Goal: Browse casually: Explore the website without a specific task or goal

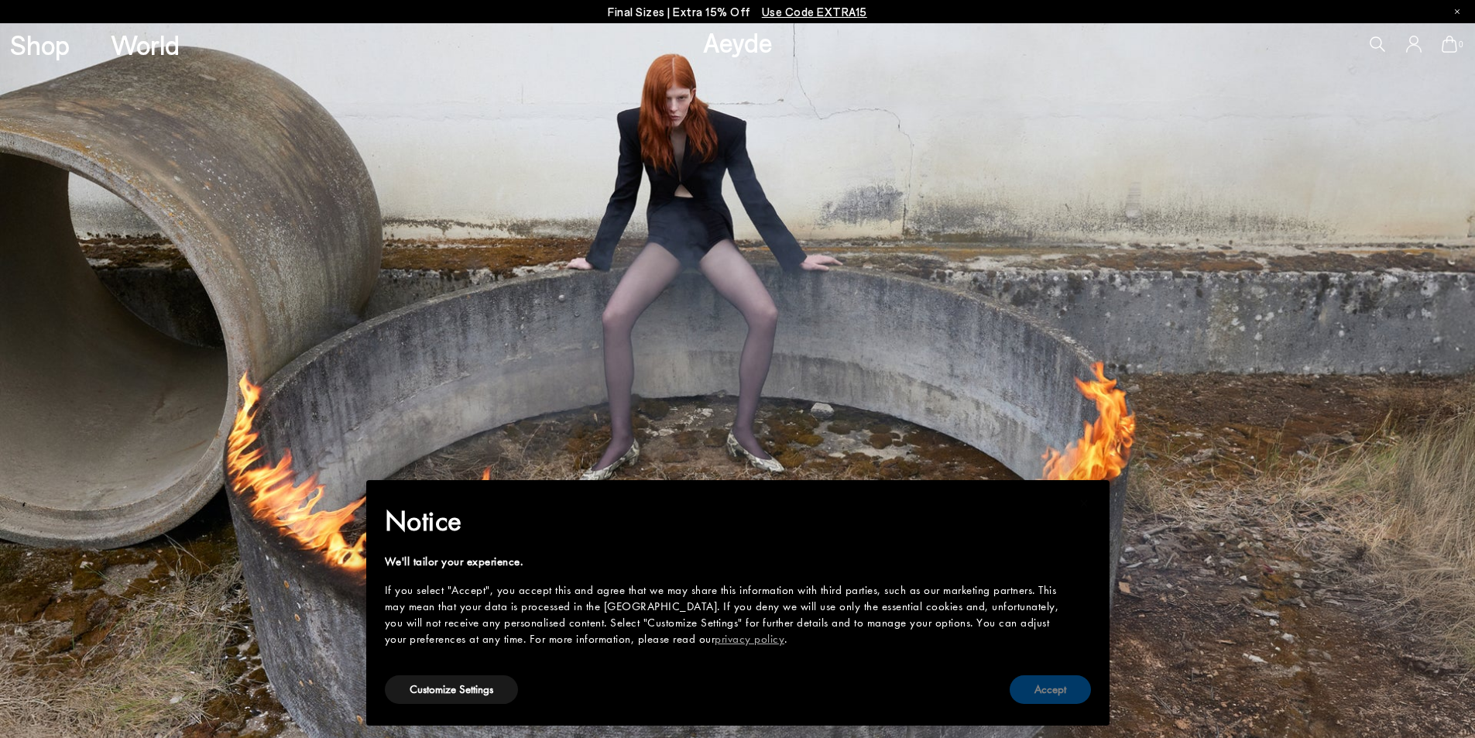
click at [1051, 694] on button "Accept" at bounding box center [1050, 689] width 81 height 29
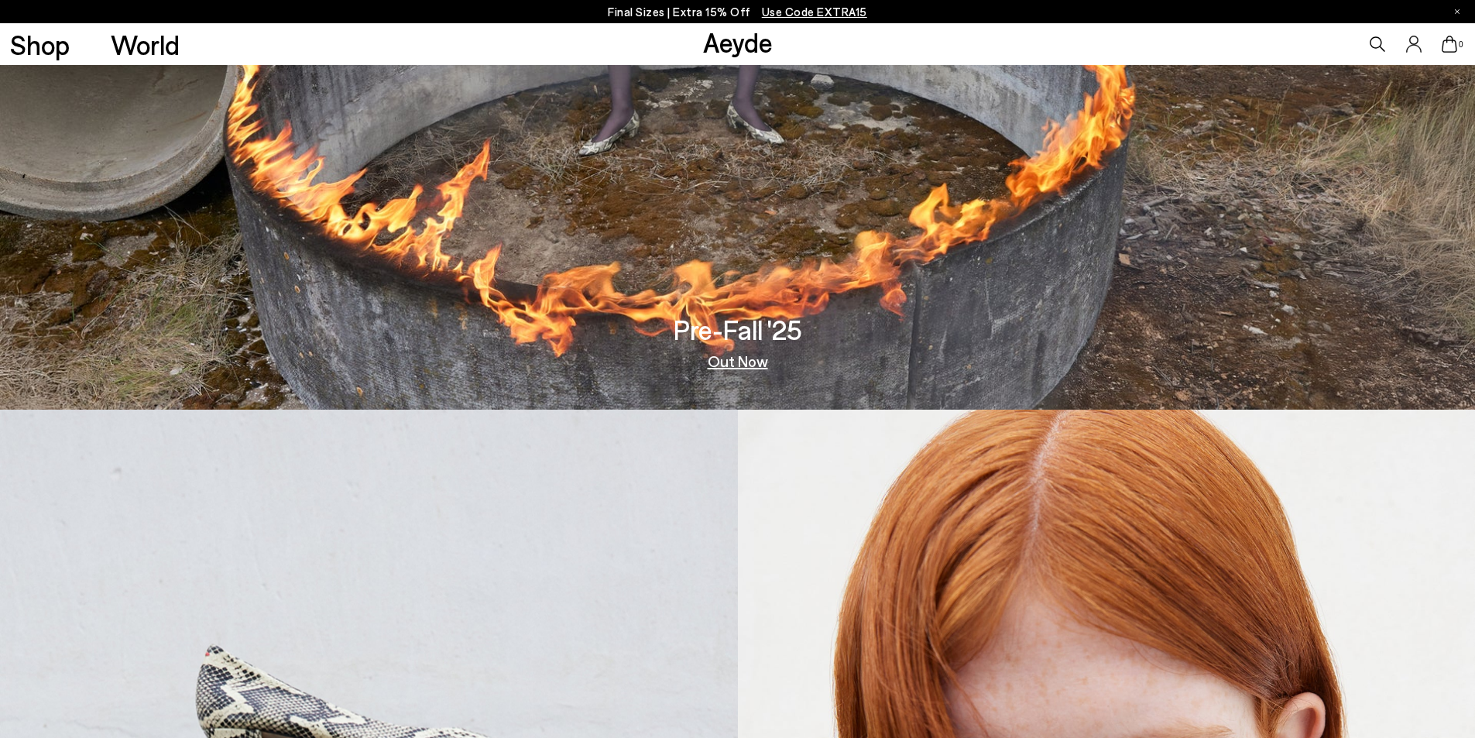
scroll to position [310, 0]
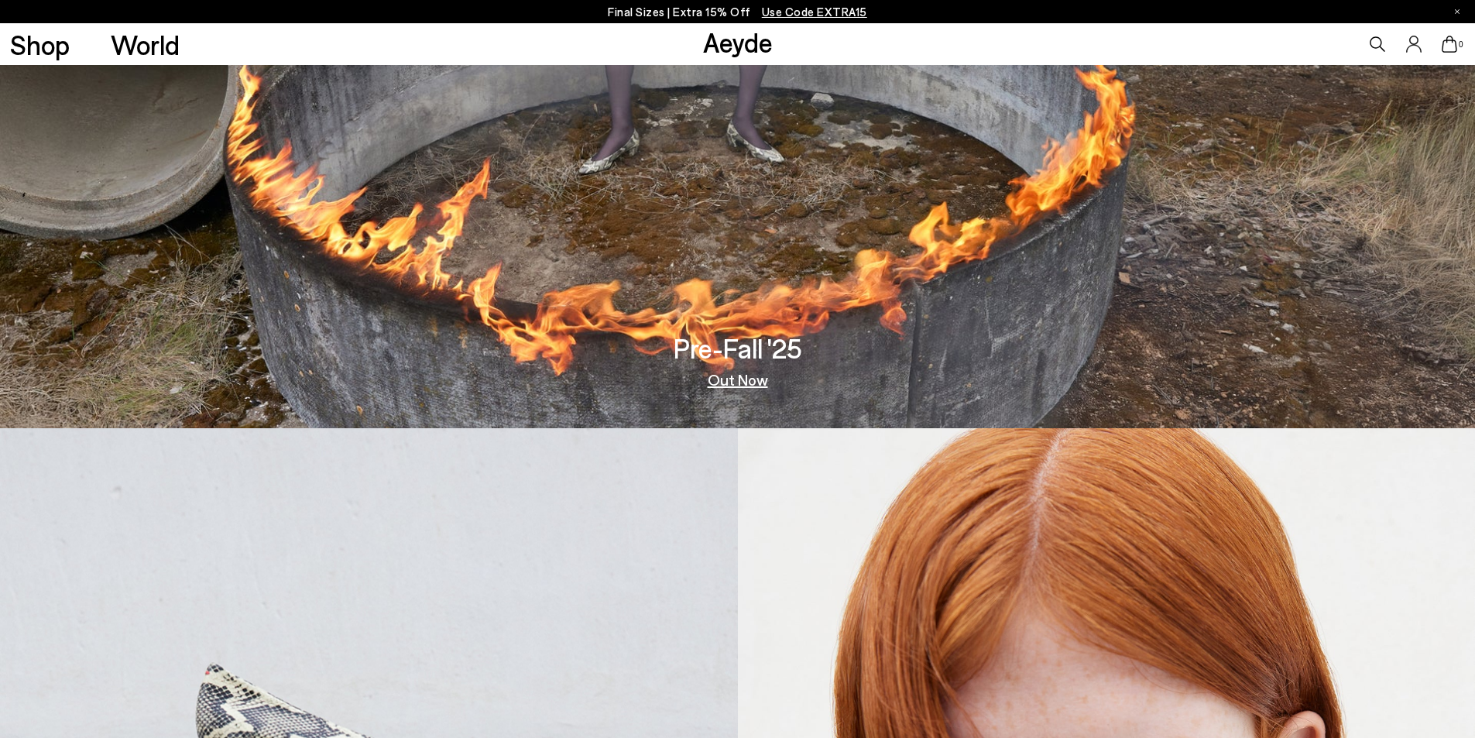
click at [733, 383] on link "Out Now" at bounding box center [738, 379] width 60 height 15
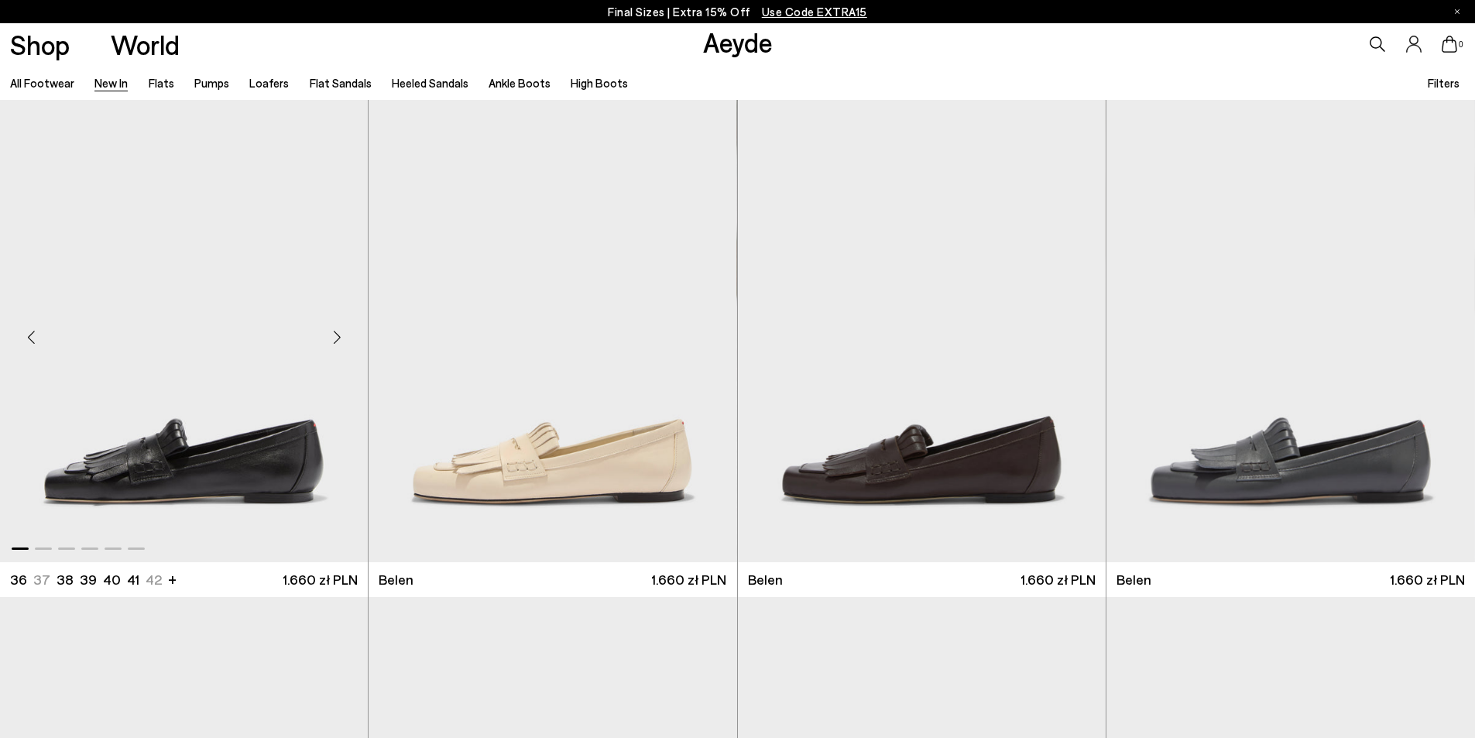
click at [336, 338] on div "Next slide" at bounding box center [337, 337] width 46 height 46
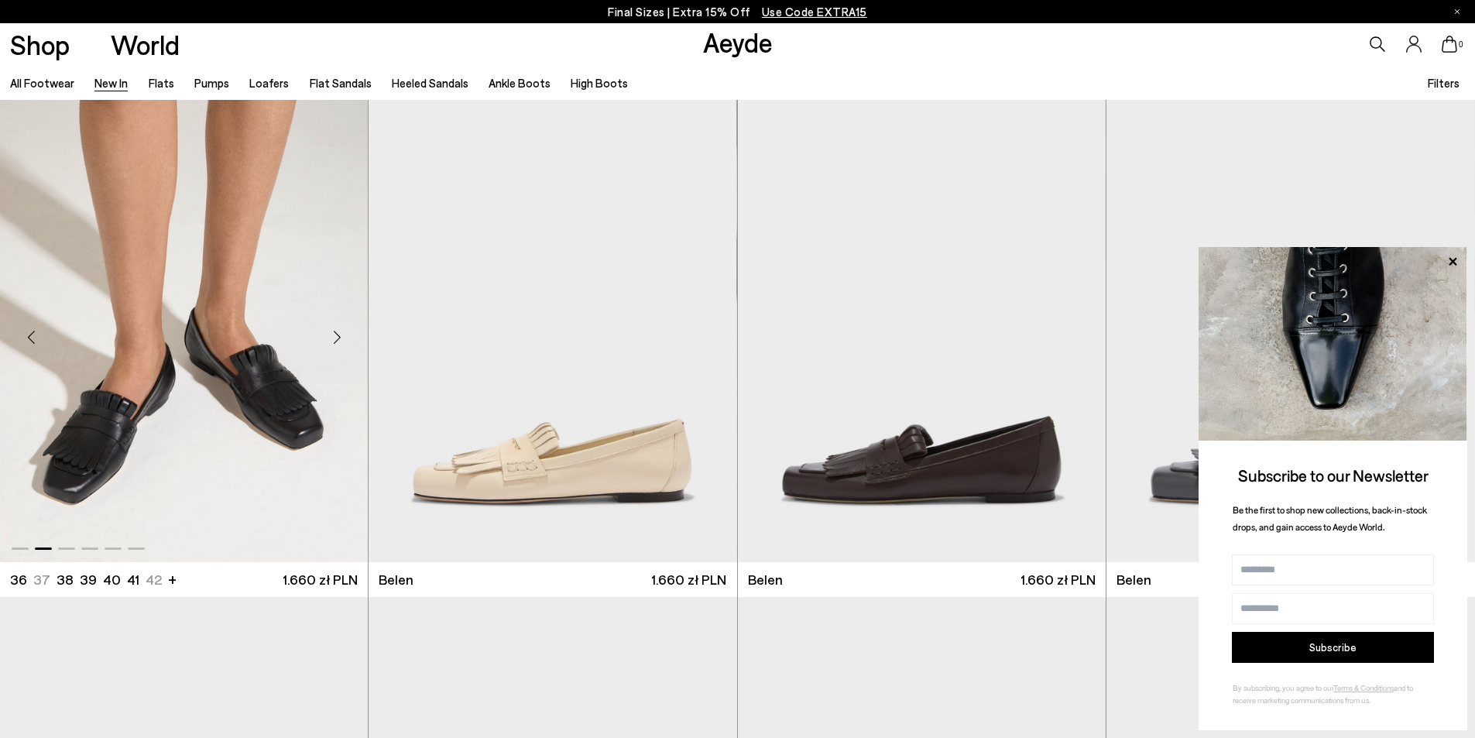
click at [336, 338] on div "Next slide" at bounding box center [337, 337] width 46 height 46
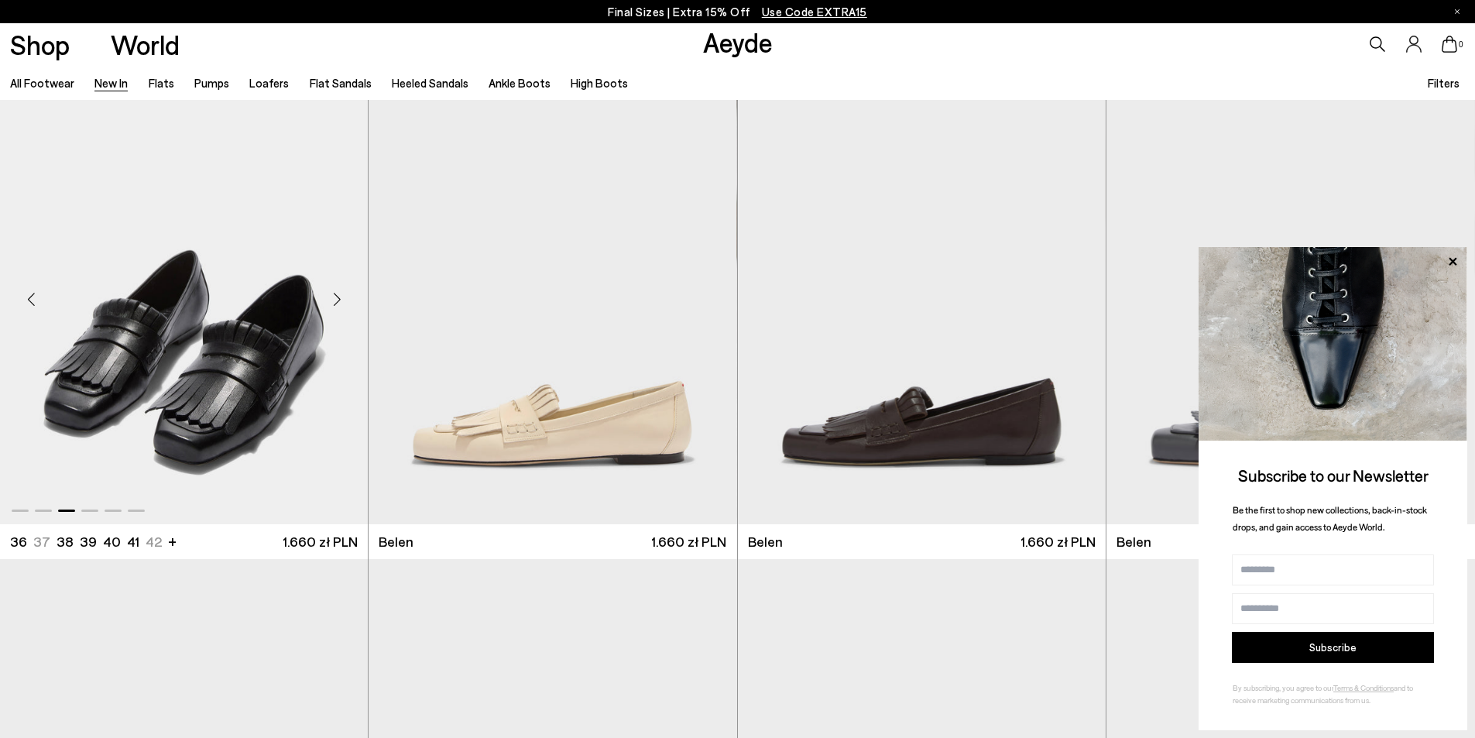
scroll to position [77, 0]
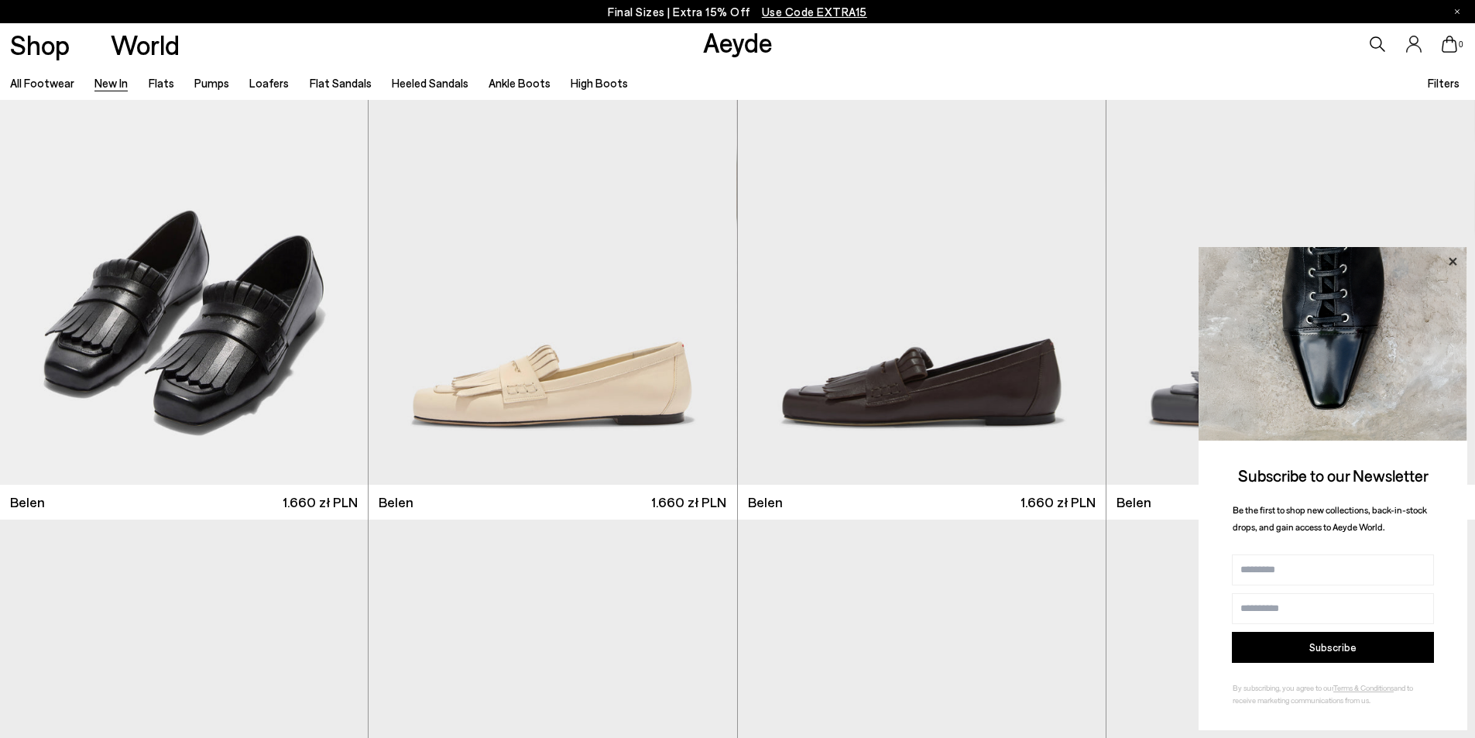
click at [1451, 260] on icon at bounding box center [1453, 261] width 8 height 8
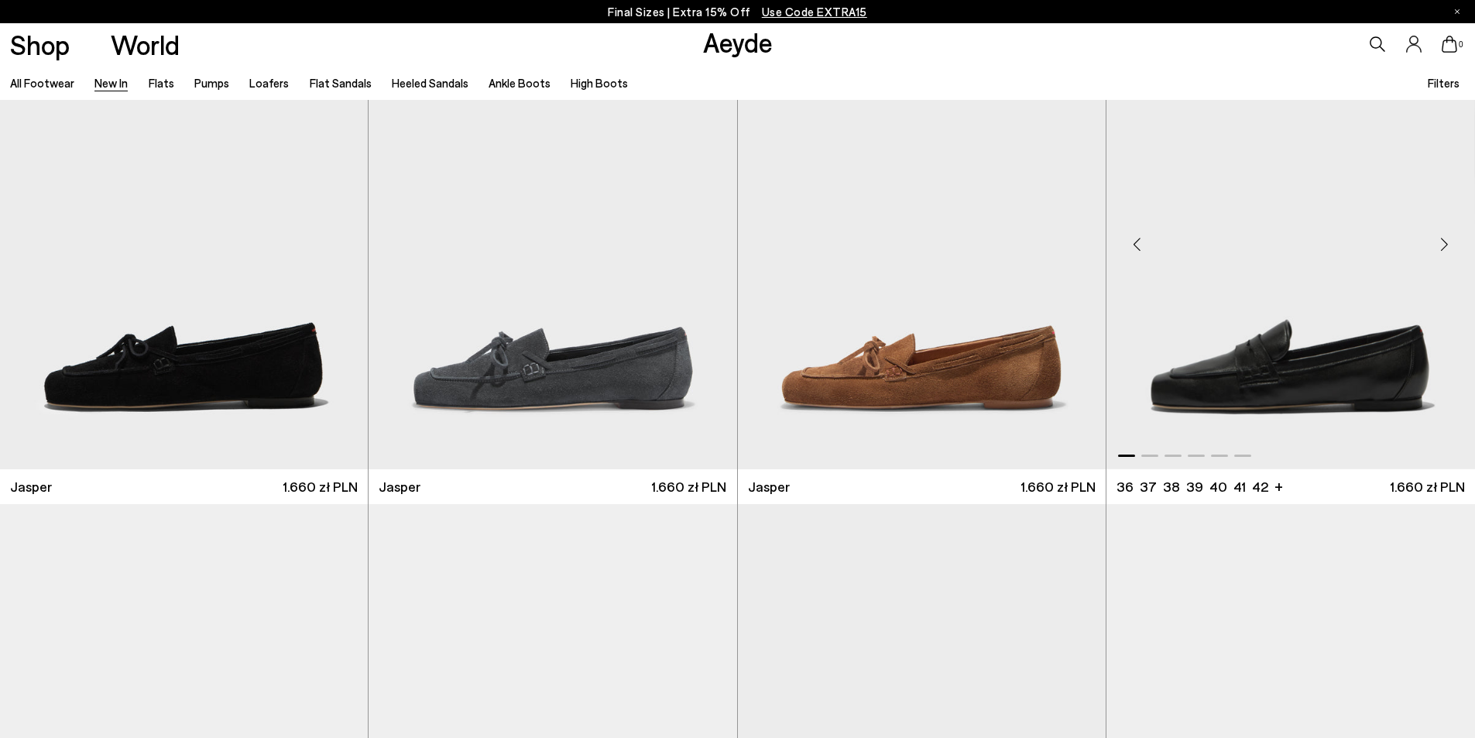
scroll to position [619, 0]
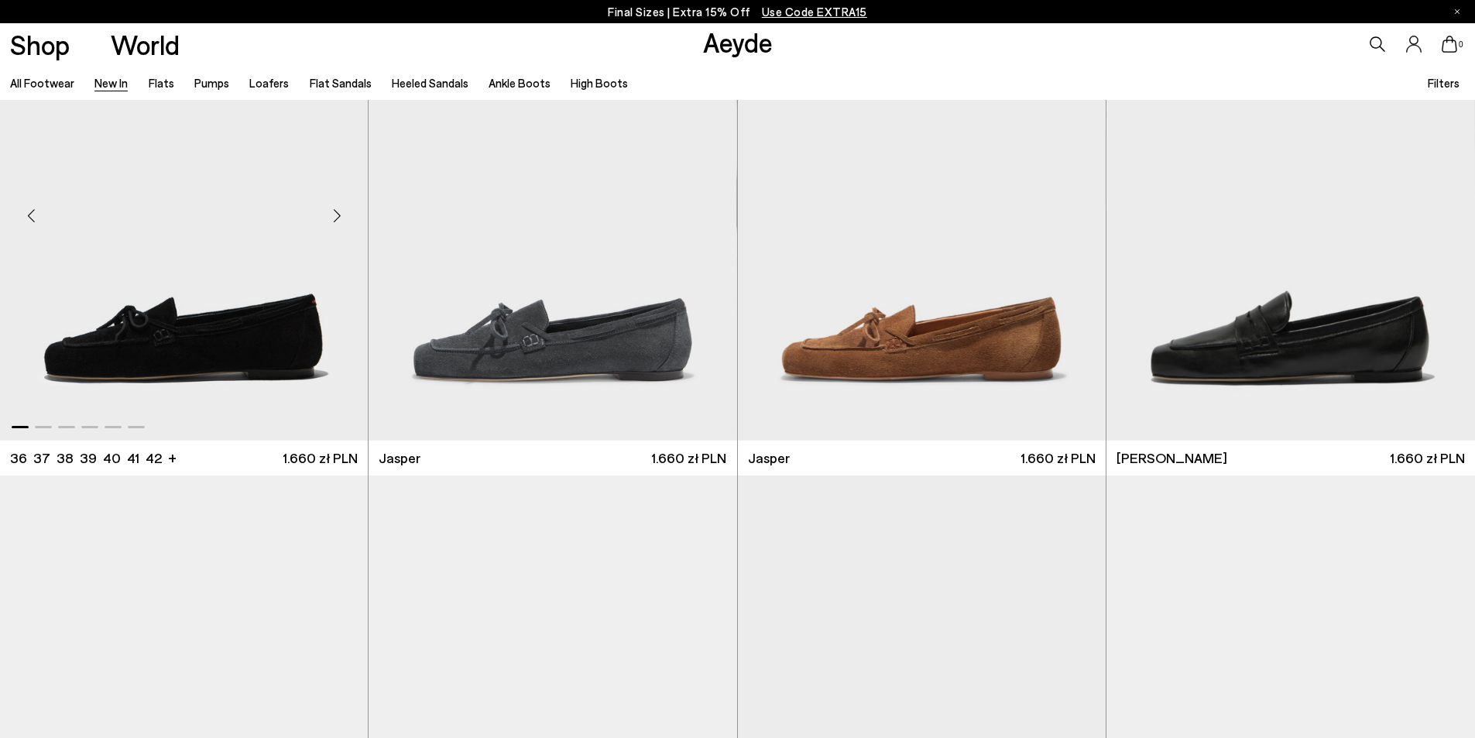
click at [341, 215] on div "Next slide" at bounding box center [337, 215] width 46 height 46
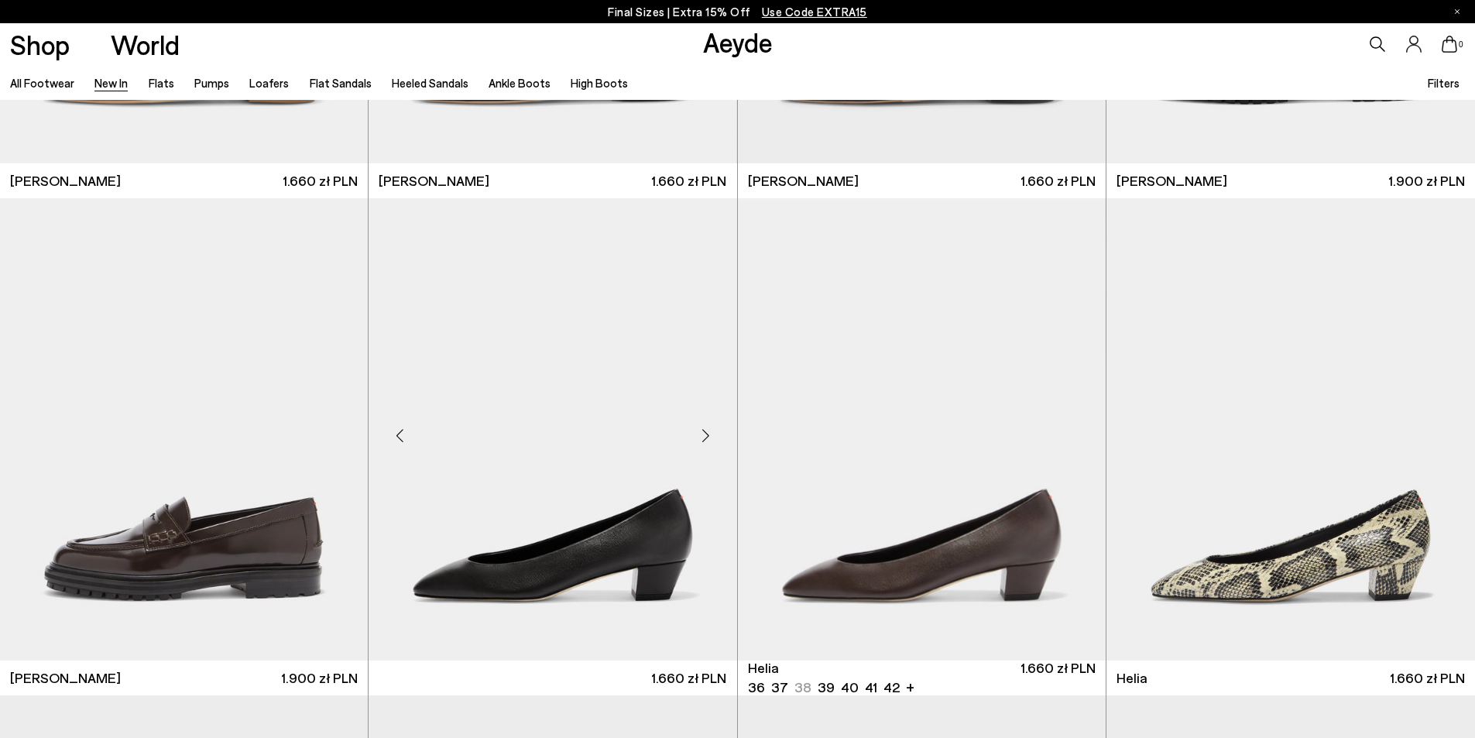
scroll to position [1626, 0]
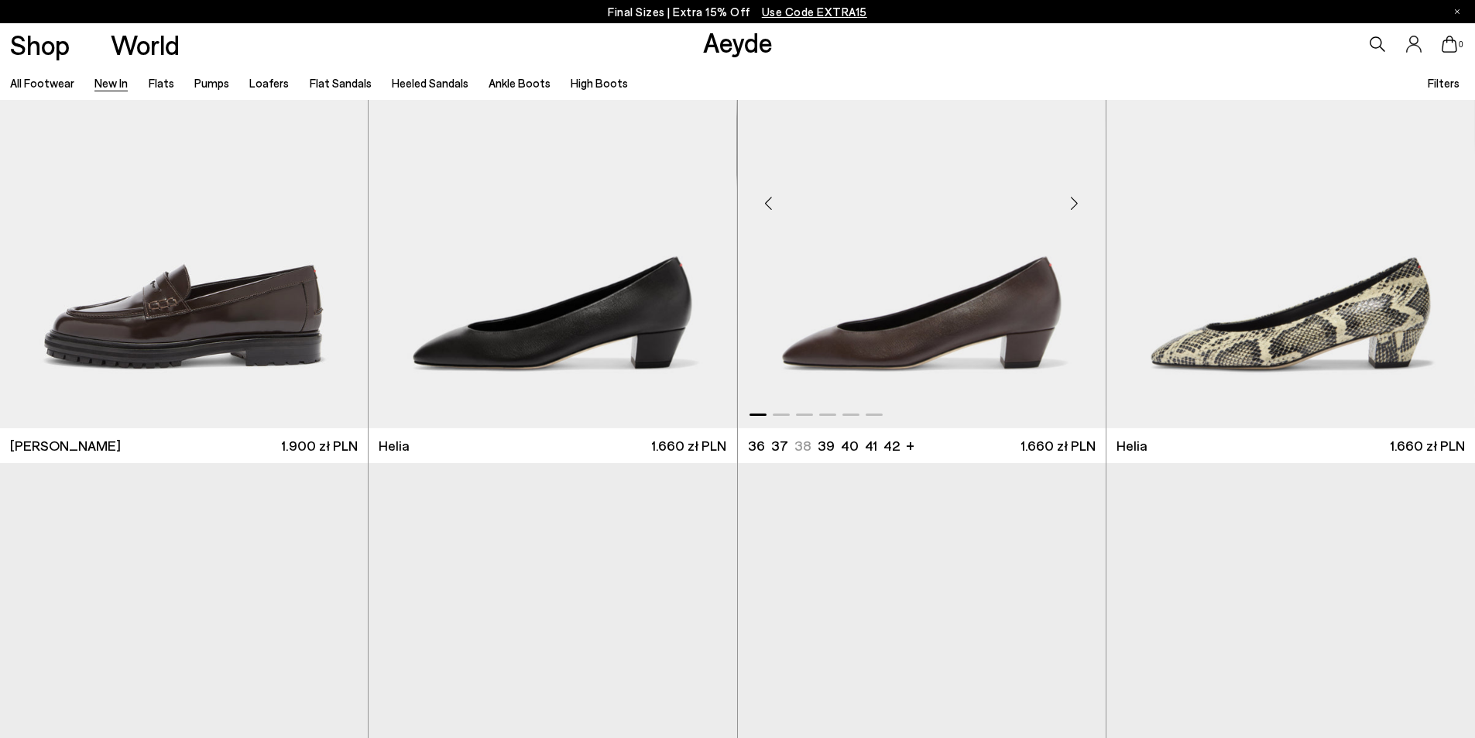
click at [1076, 206] on div "Next slide" at bounding box center [1074, 203] width 46 height 46
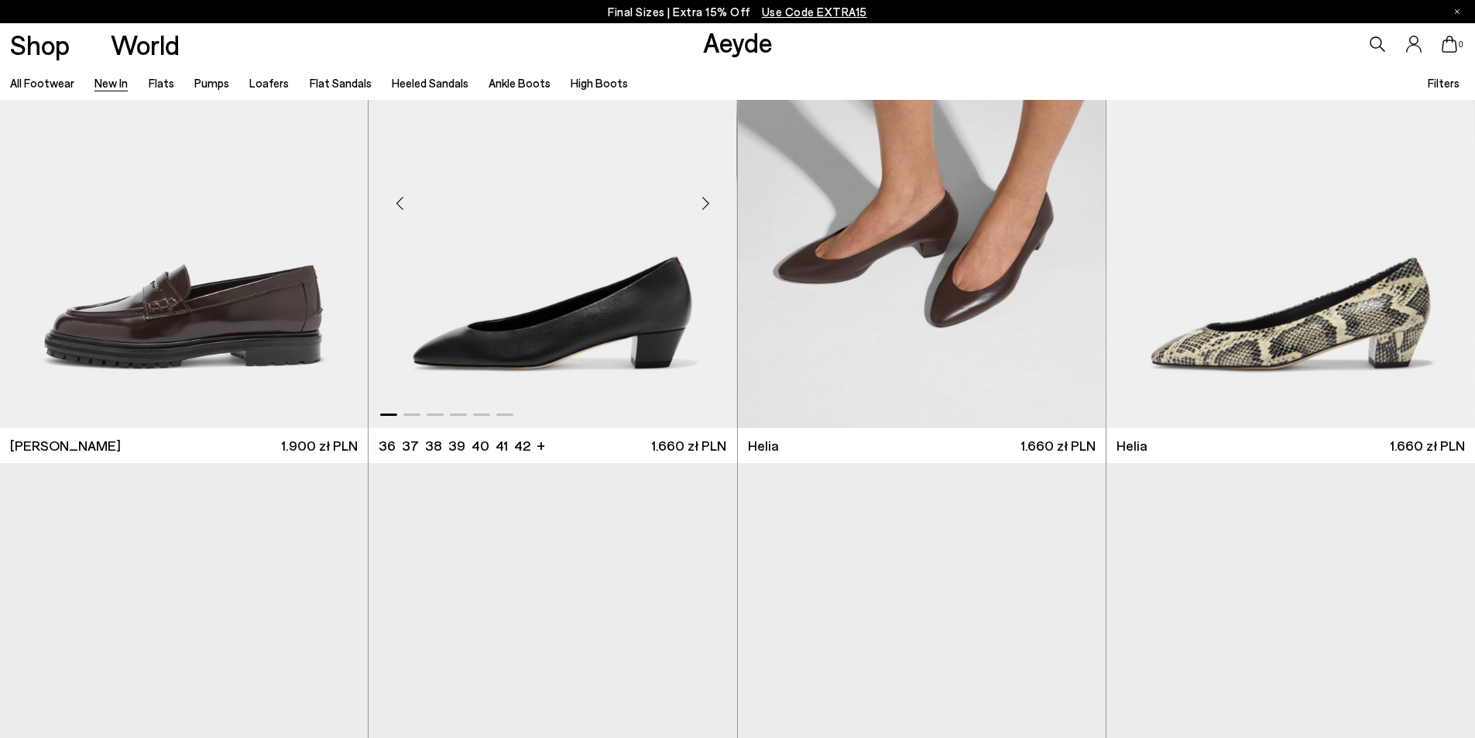
click at [701, 204] on div "Next slide" at bounding box center [706, 203] width 46 height 46
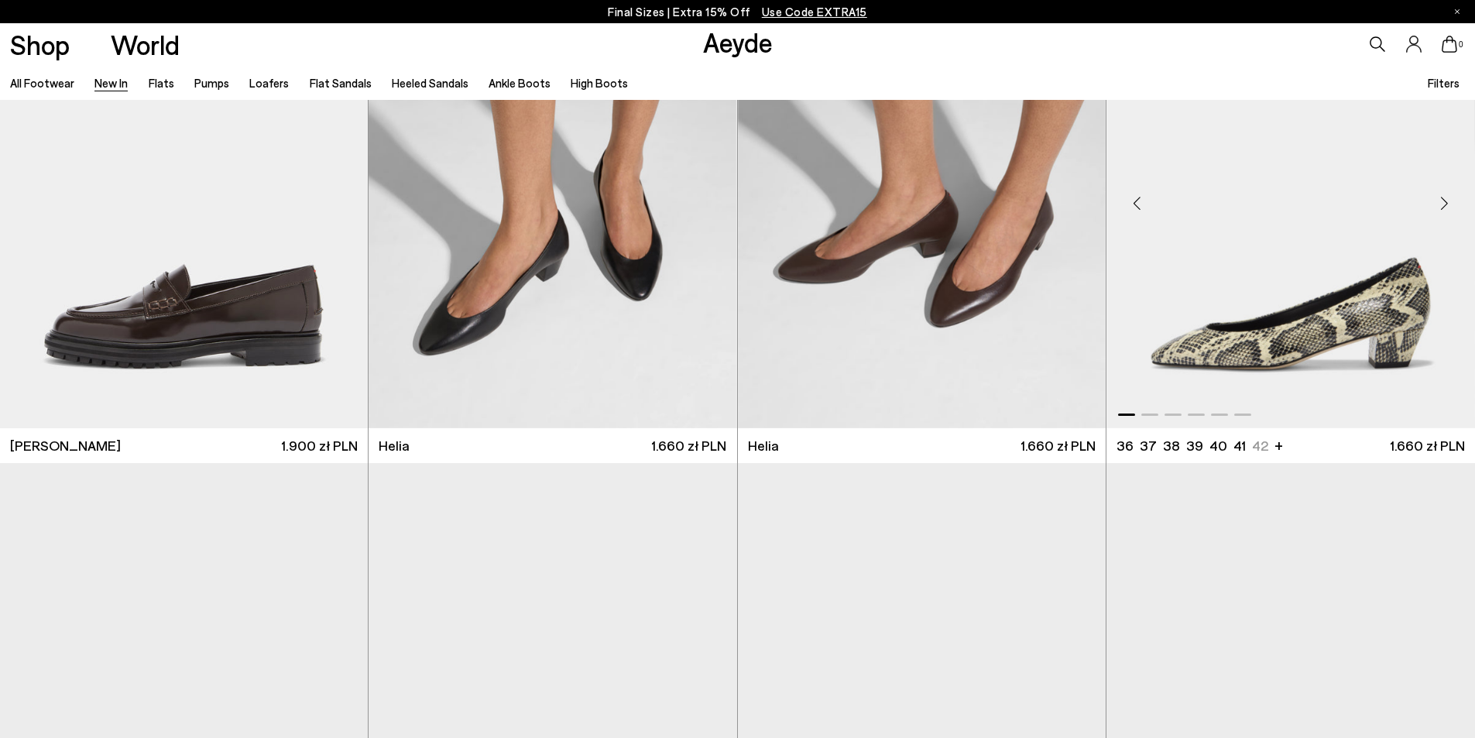
click at [1440, 210] on div "Next slide" at bounding box center [1444, 203] width 46 height 46
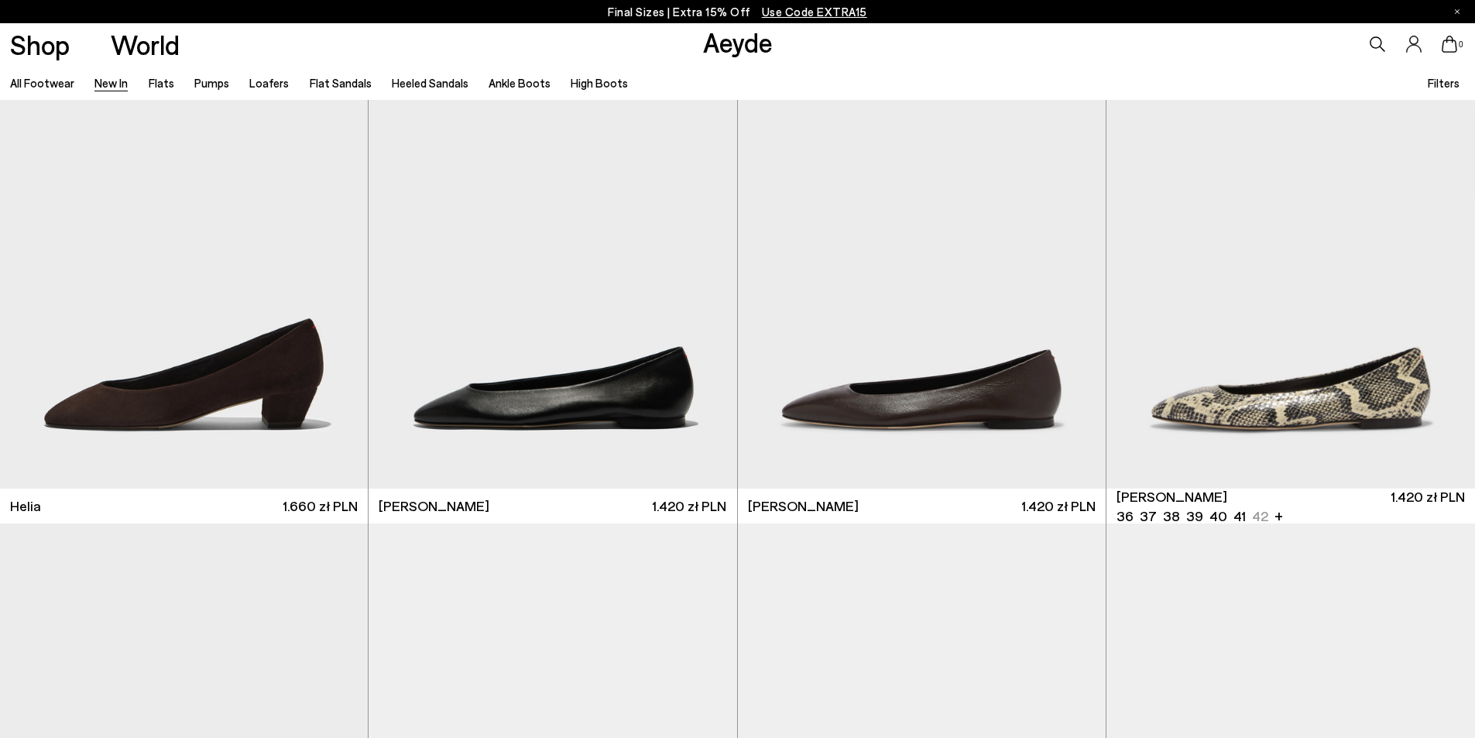
scroll to position [2090, 0]
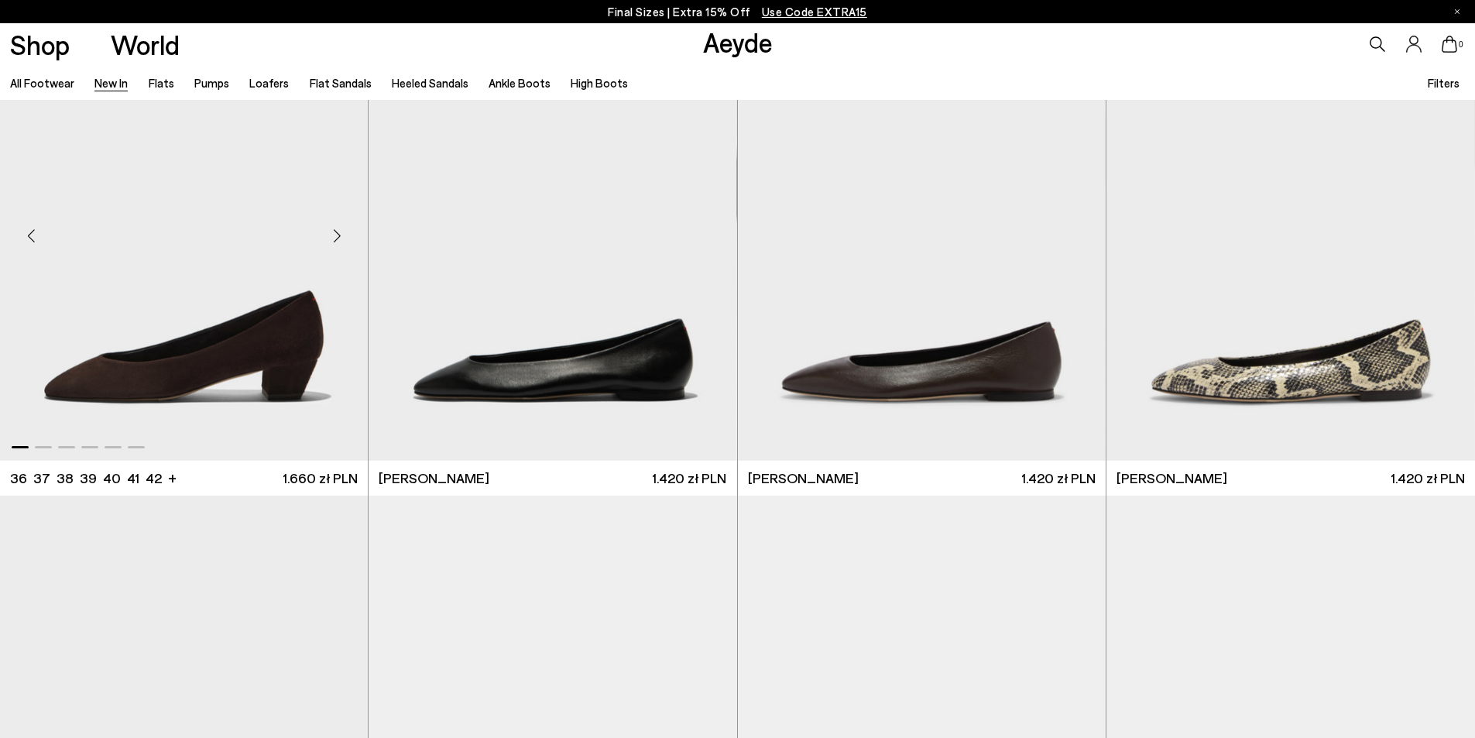
click at [331, 239] on div "Next slide" at bounding box center [337, 236] width 46 height 46
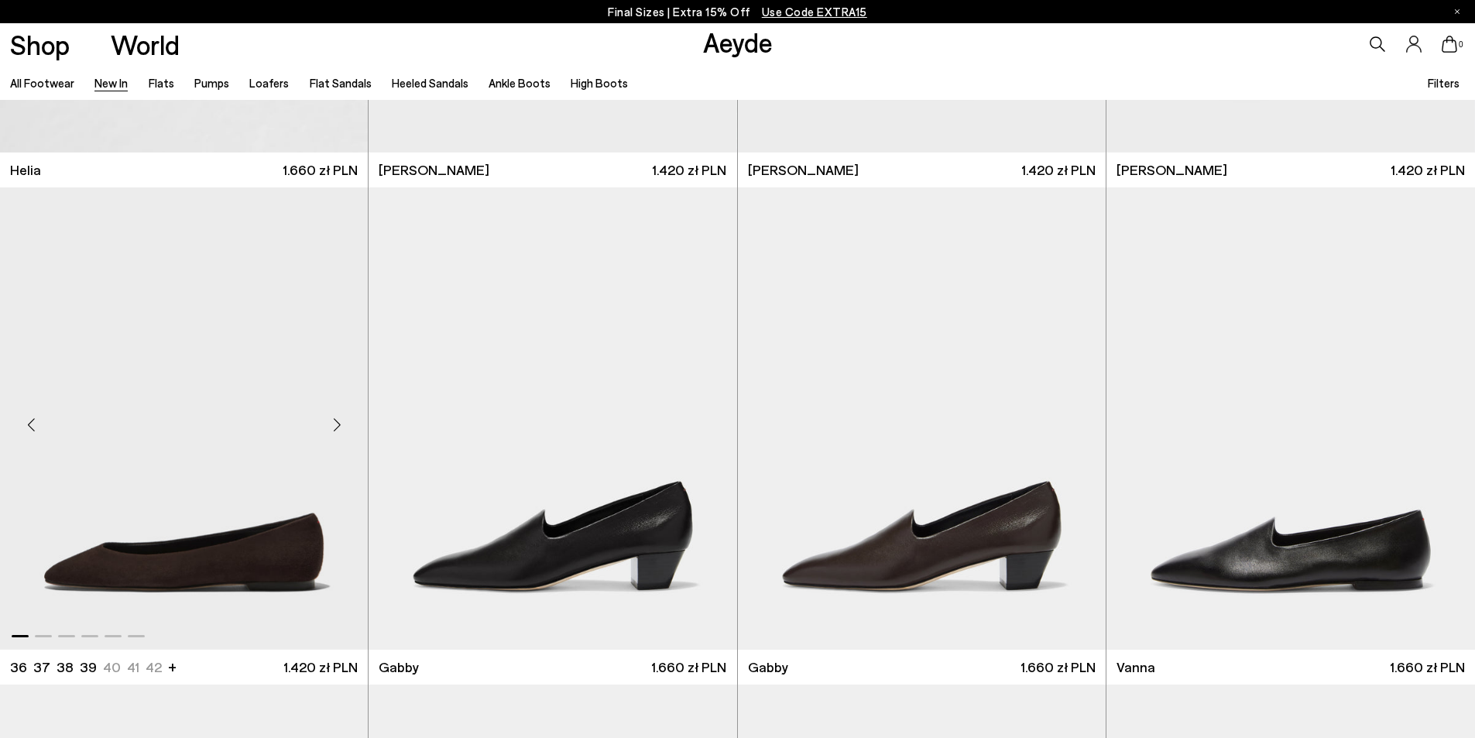
scroll to position [2400, 0]
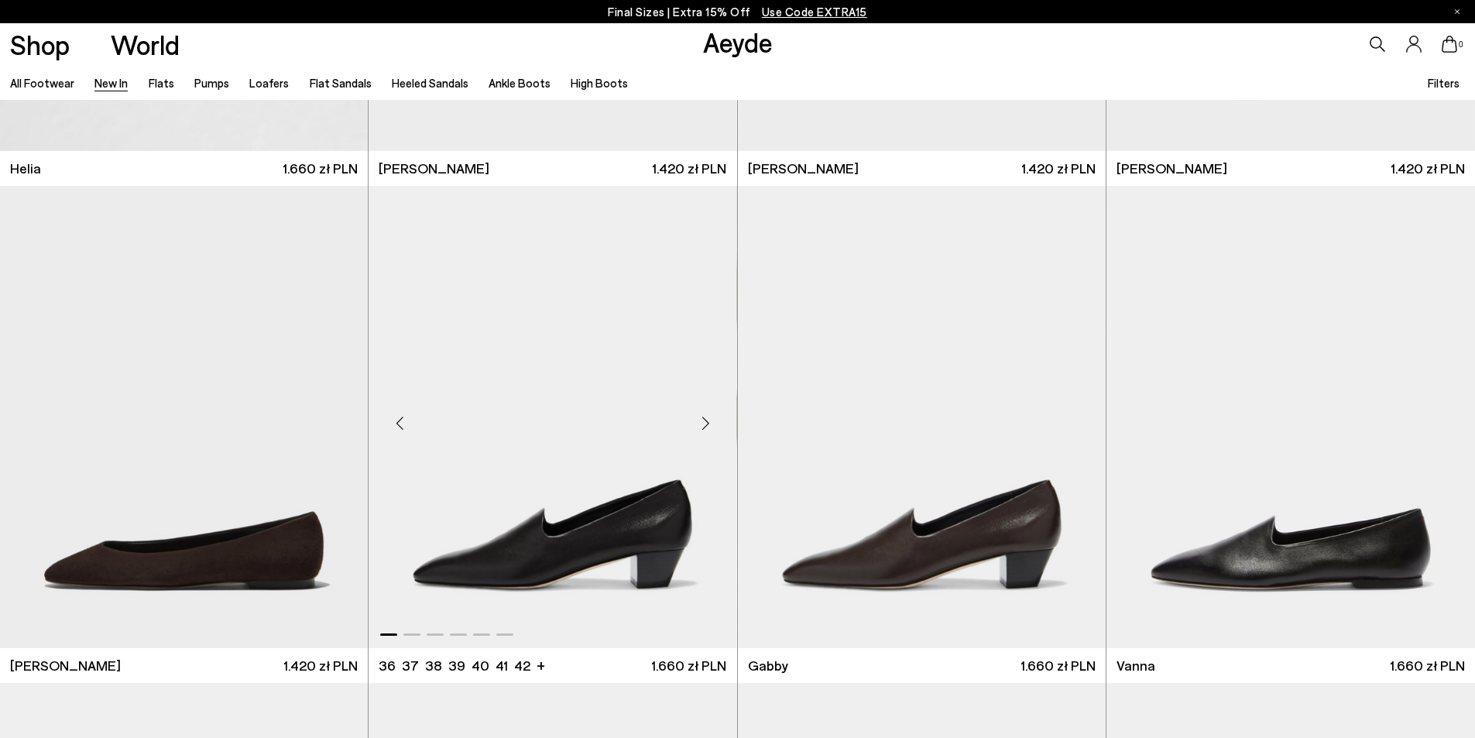
click at [708, 425] on div "Next slide" at bounding box center [706, 423] width 46 height 46
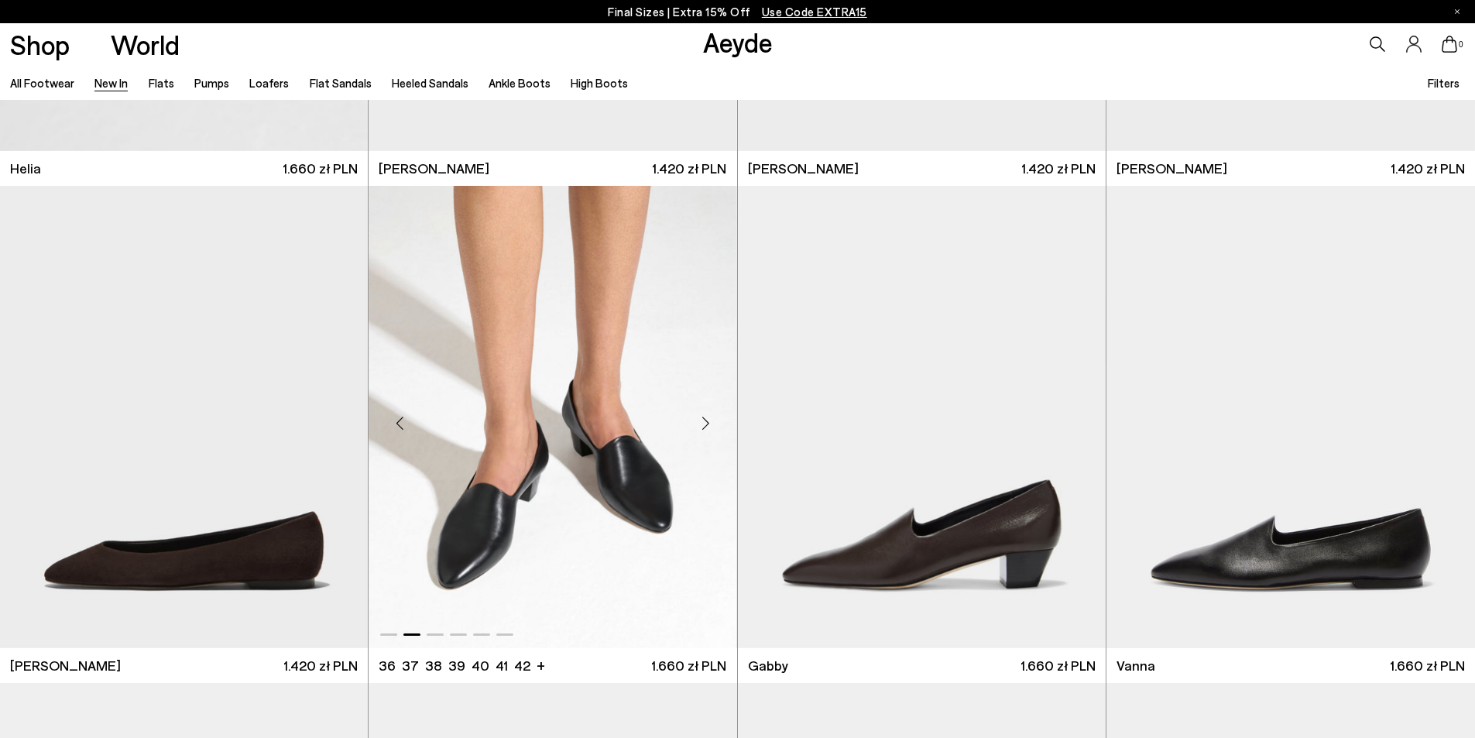
click at [707, 427] on div "Next slide" at bounding box center [706, 423] width 46 height 46
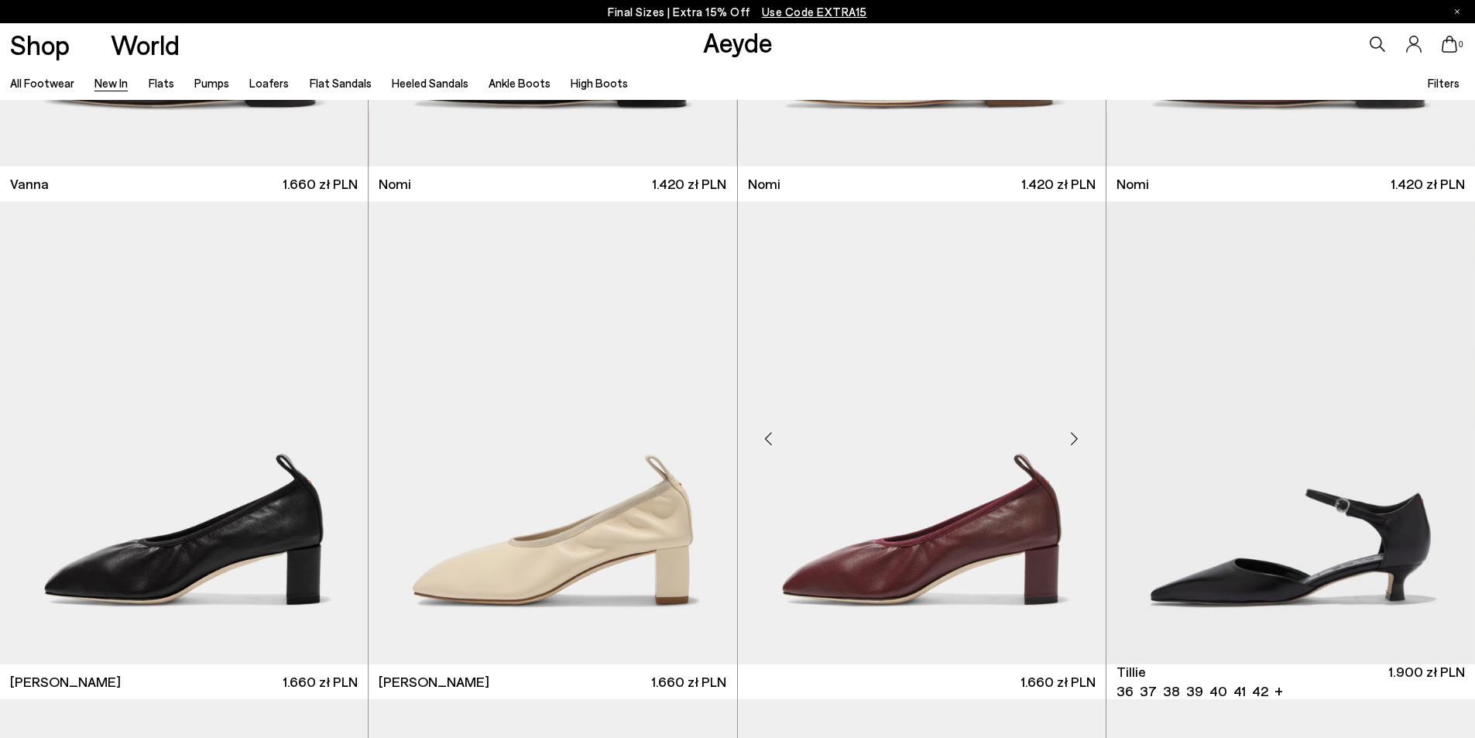
scroll to position [3407, 0]
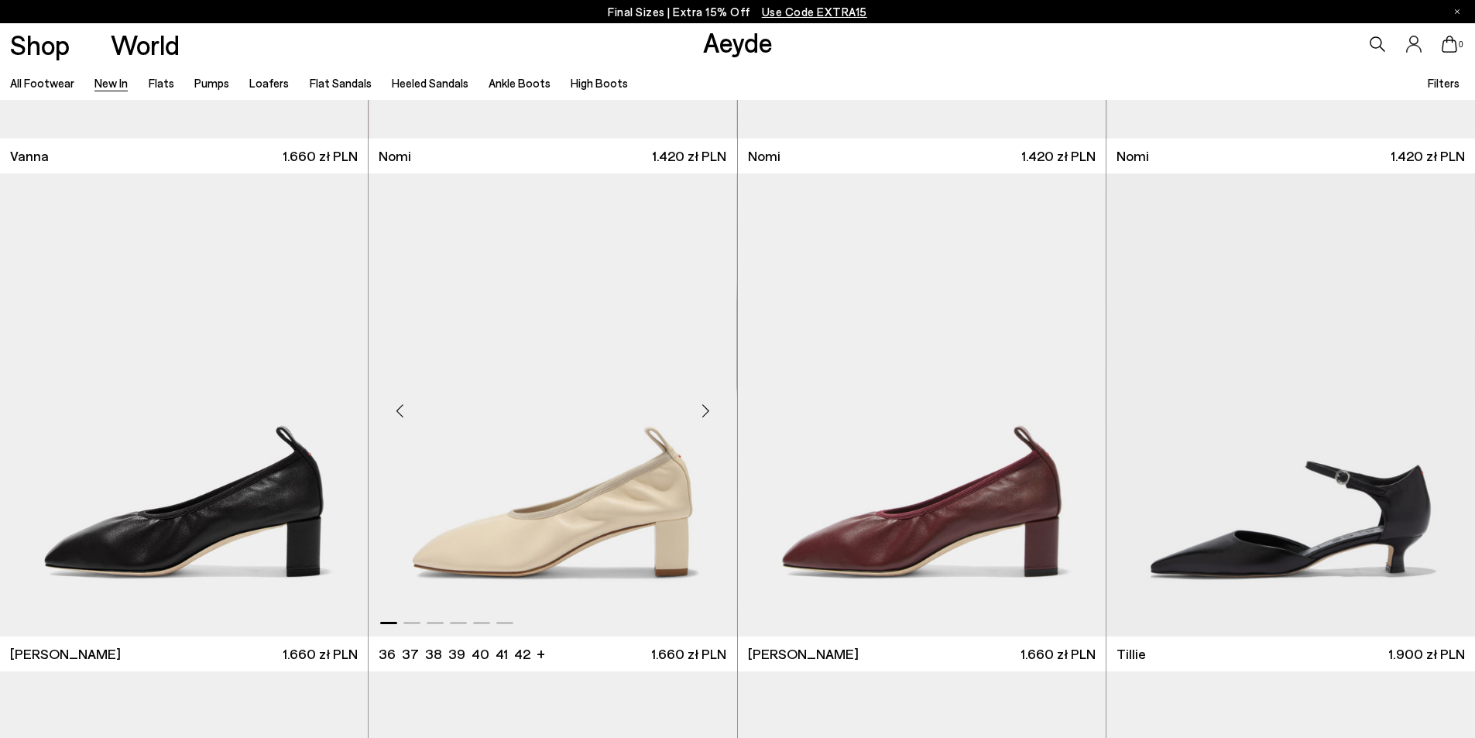
click at [707, 413] on div "Next slide" at bounding box center [706, 411] width 46 height 46
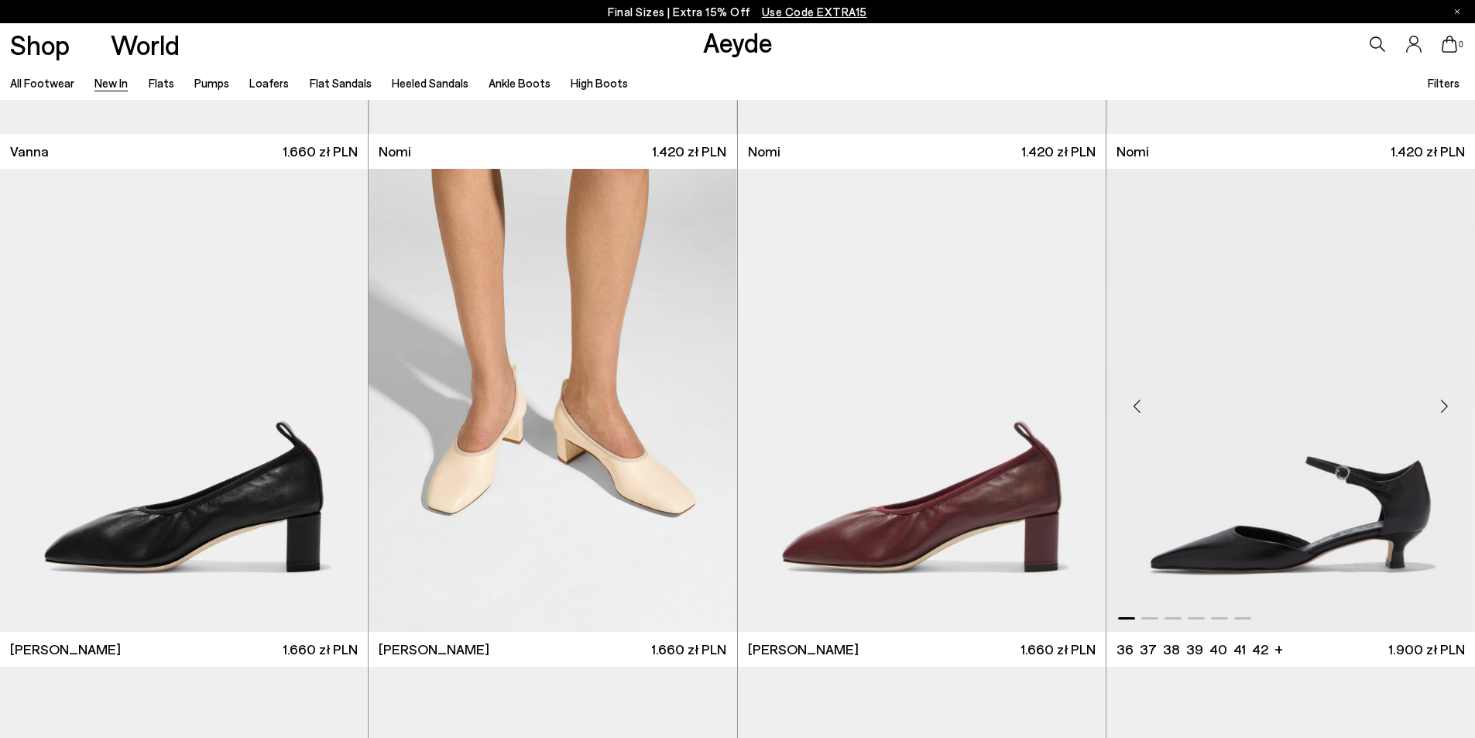
scroll to position [3484, 0]
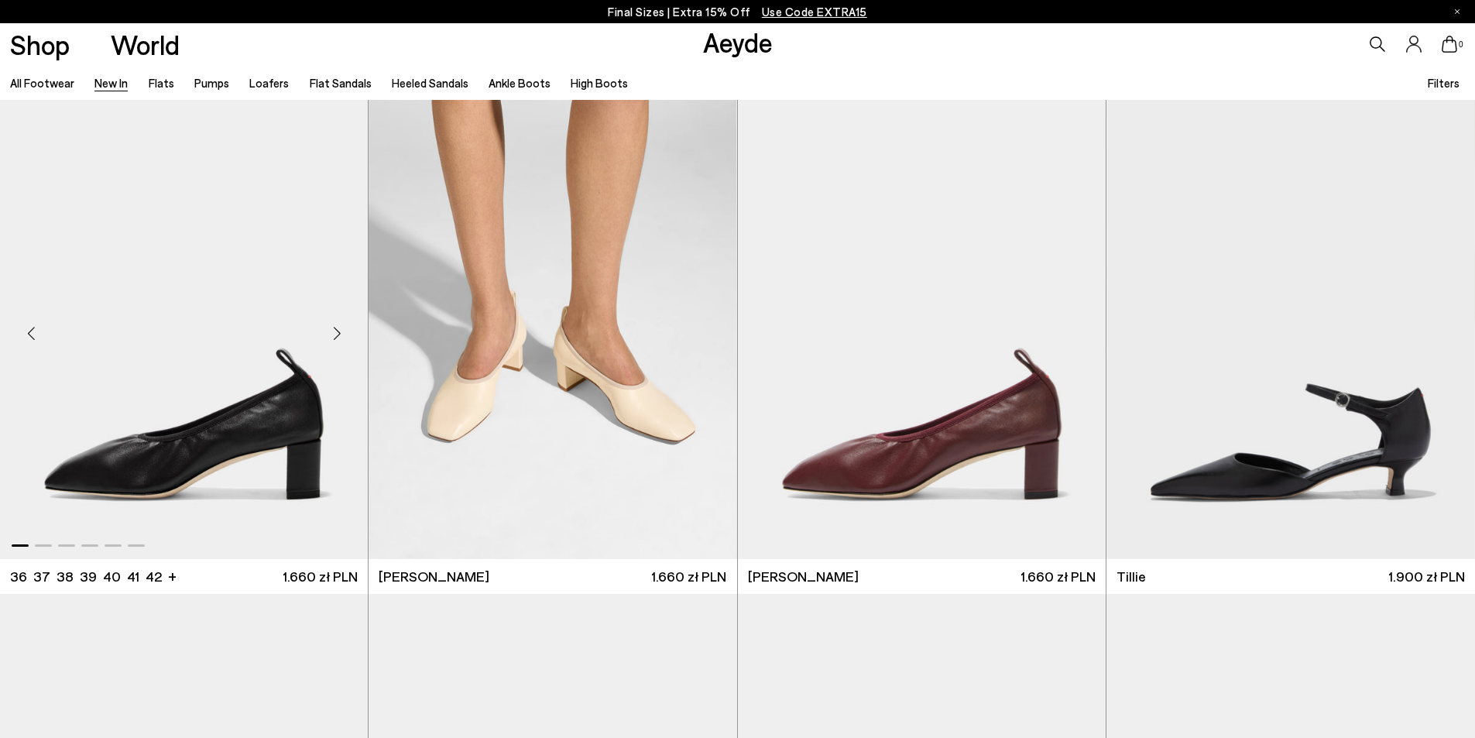
click at [336, 335] on div "Next slide" at bounding box center [337, 333] width 46 height 46
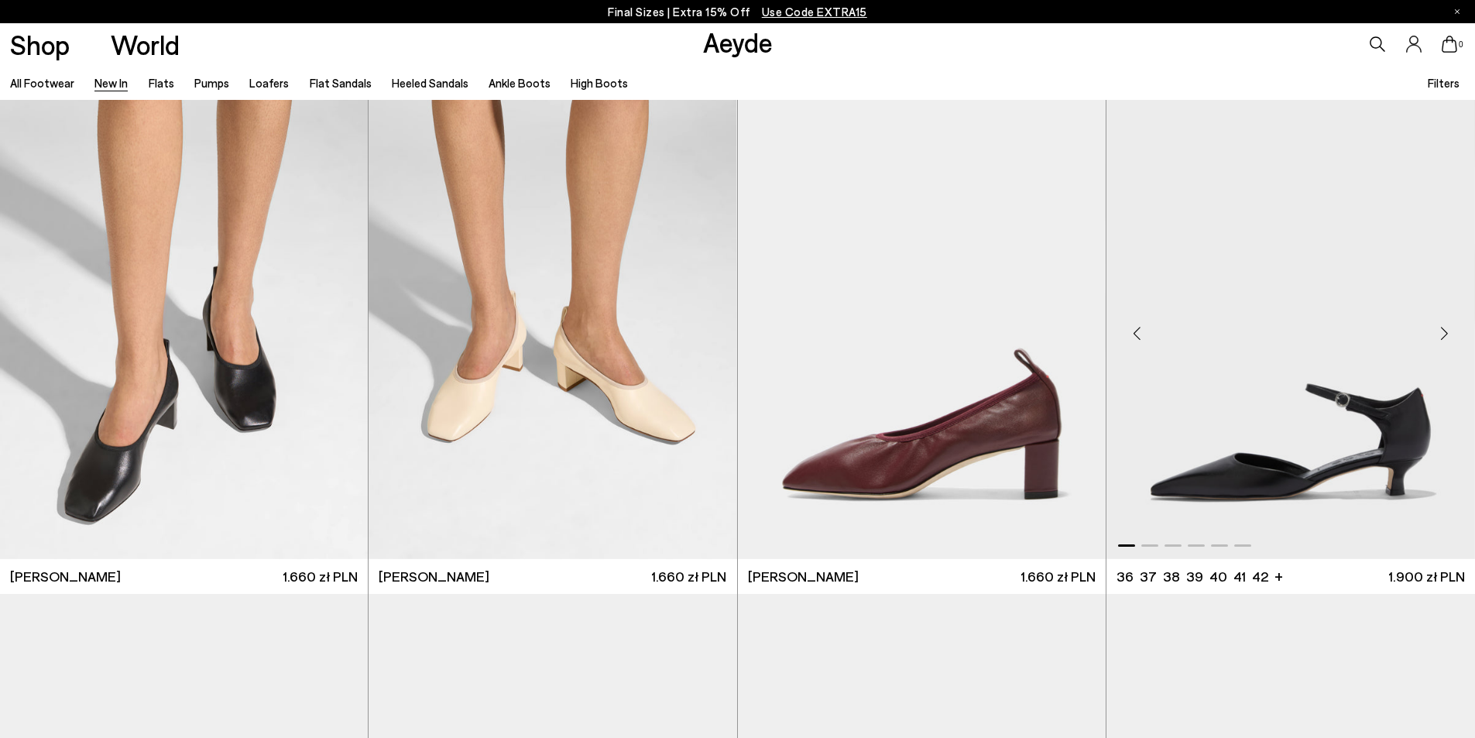
click at [1442, 348] on div "Next slide" at bounding box center [1444, 333] width 46 height 46
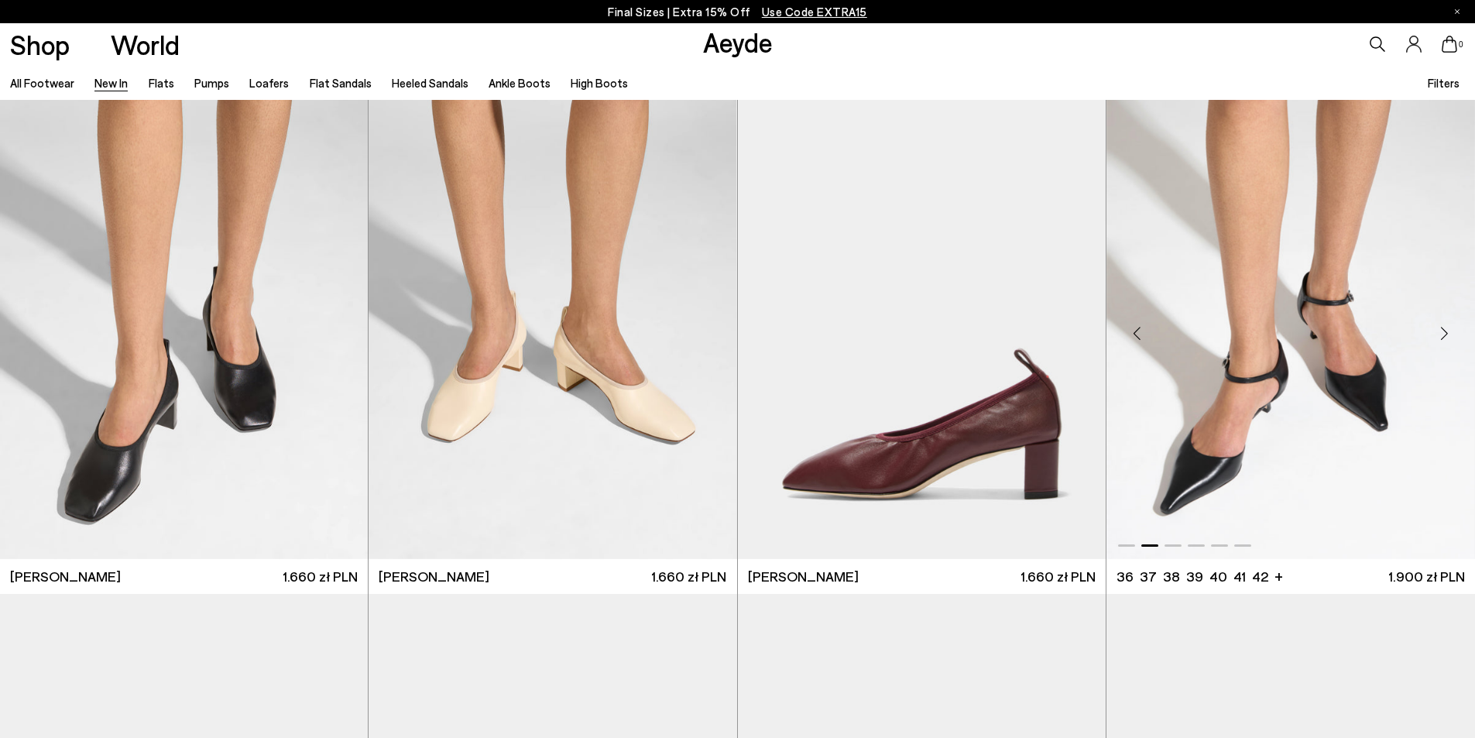
scroll to position [3561, 0]
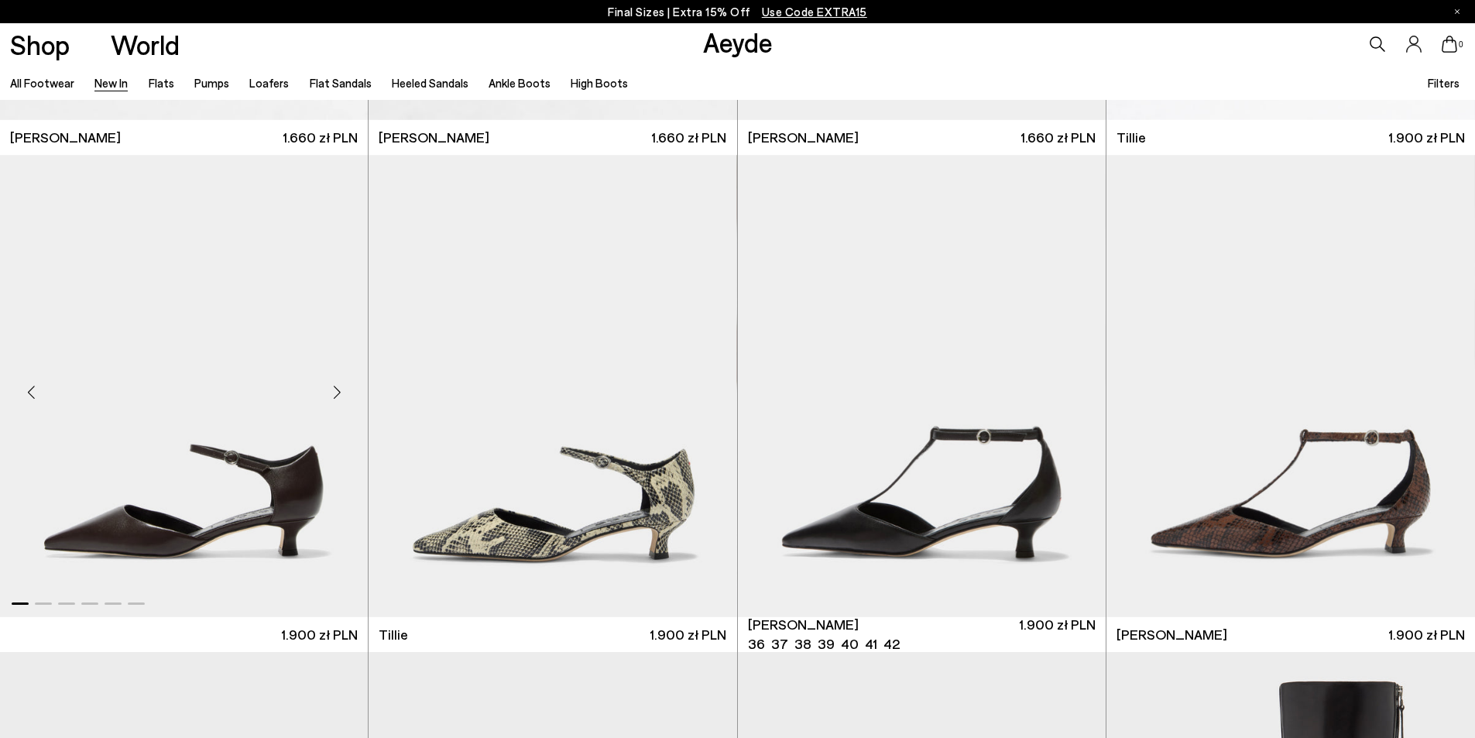
scroll to position [3871, 0]
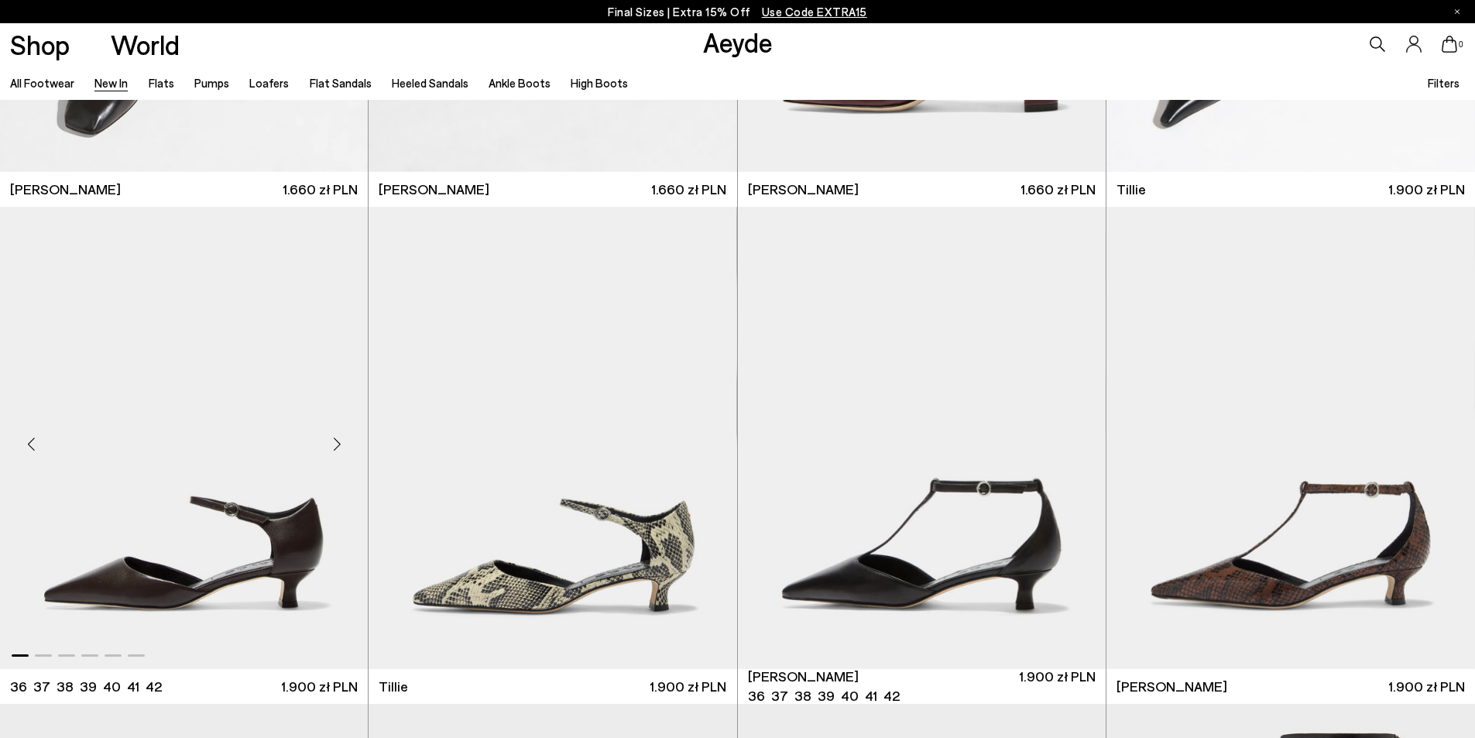
click at [339, 445] on div "Next slide" at bounding box center [337, 443] width 46 height 46
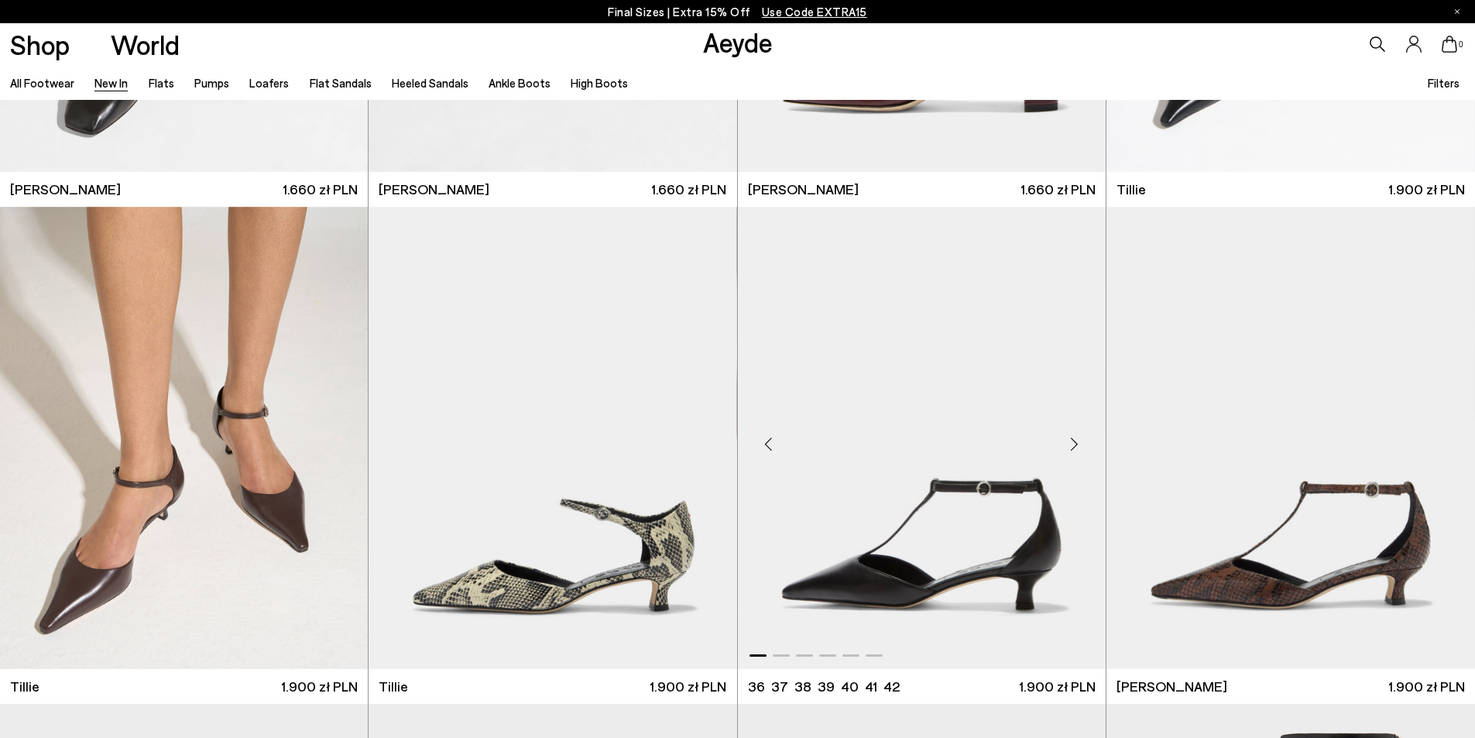
click at [1063, 458] on div "Next slide" at bounding box center [1074, 443] width 46 height 46
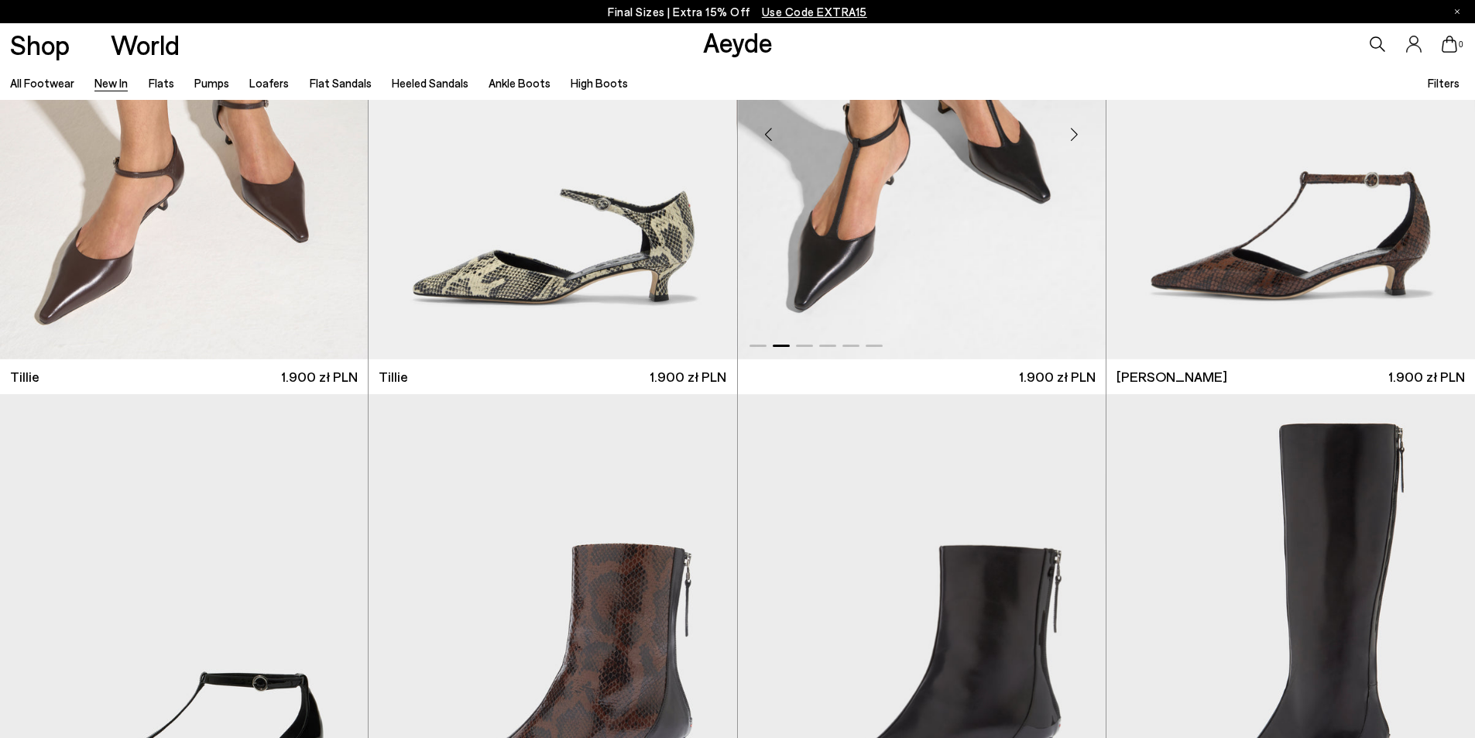
scroll to position [4413, 0]
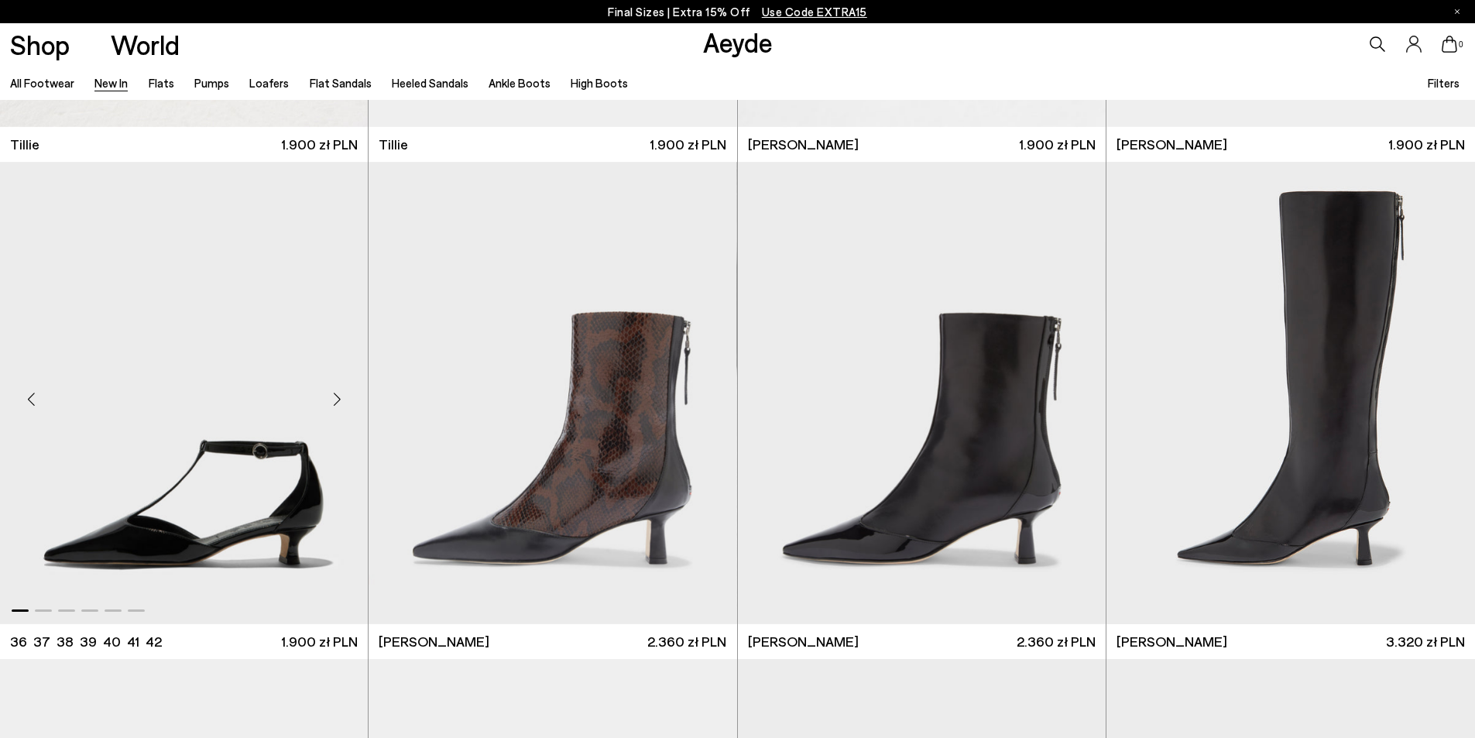
click at [329, 408] on div "Next slide" at bounding box center [337, 399] width 46 height 46
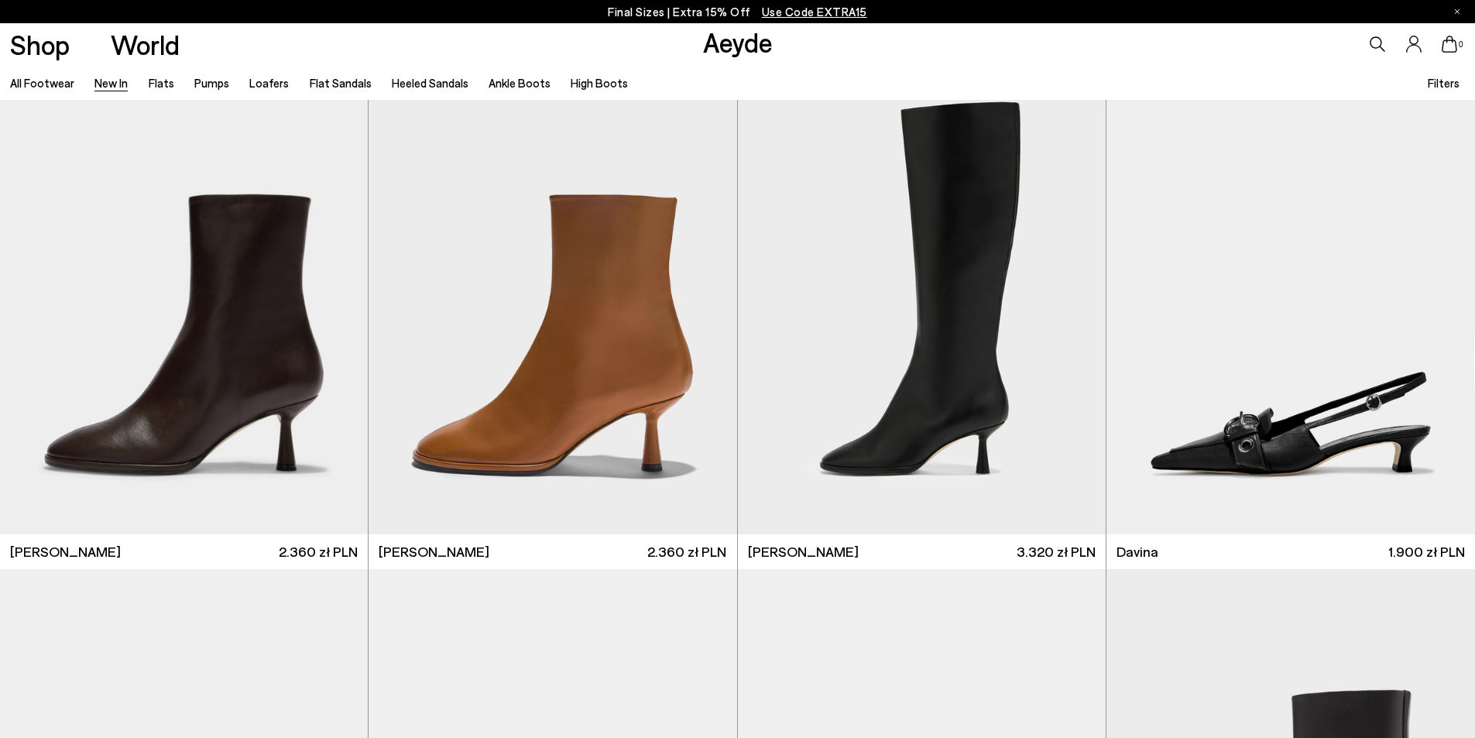
scroll to position [5110, 0]
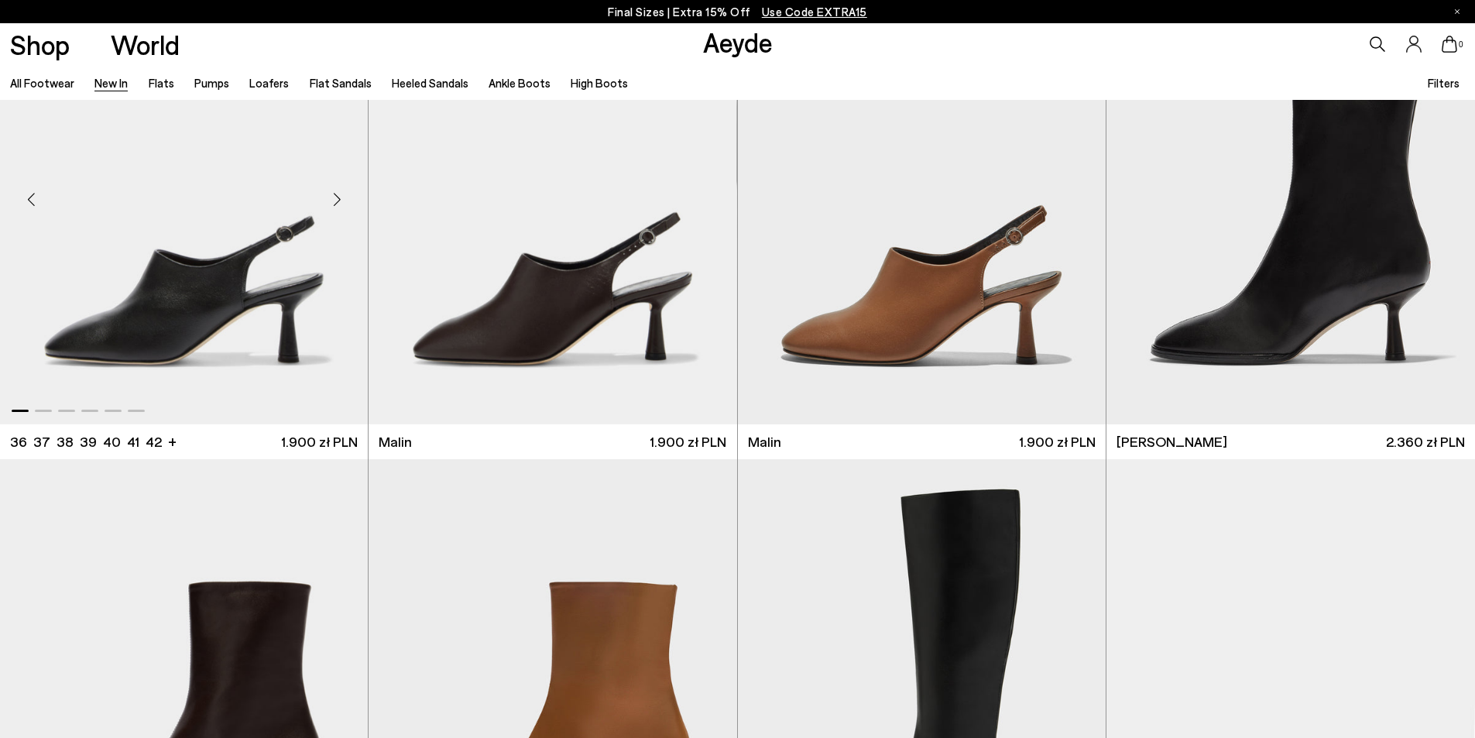
click at [339, 213] on div "Next slide" at bounding box center [337, 199] width 46 height 46
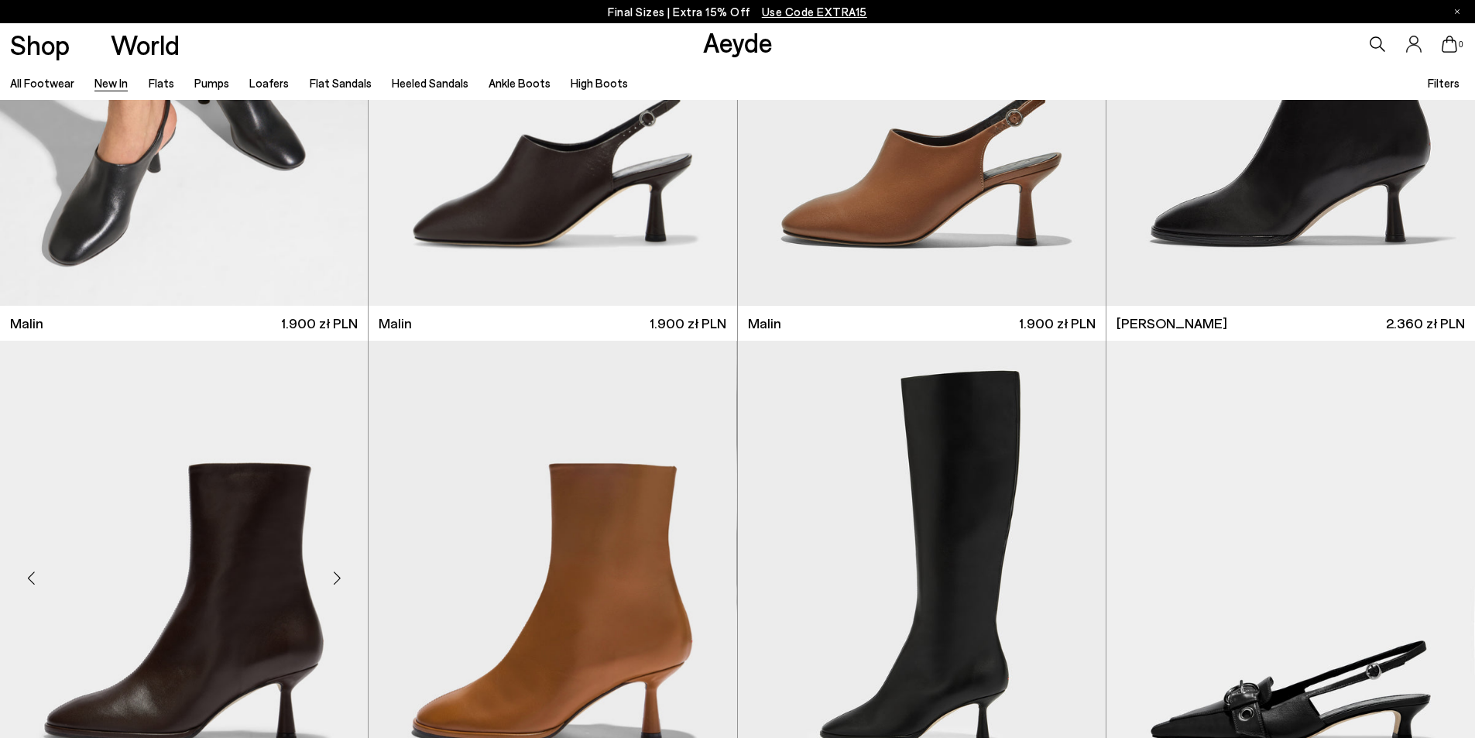
scroll to position [5420, 0]
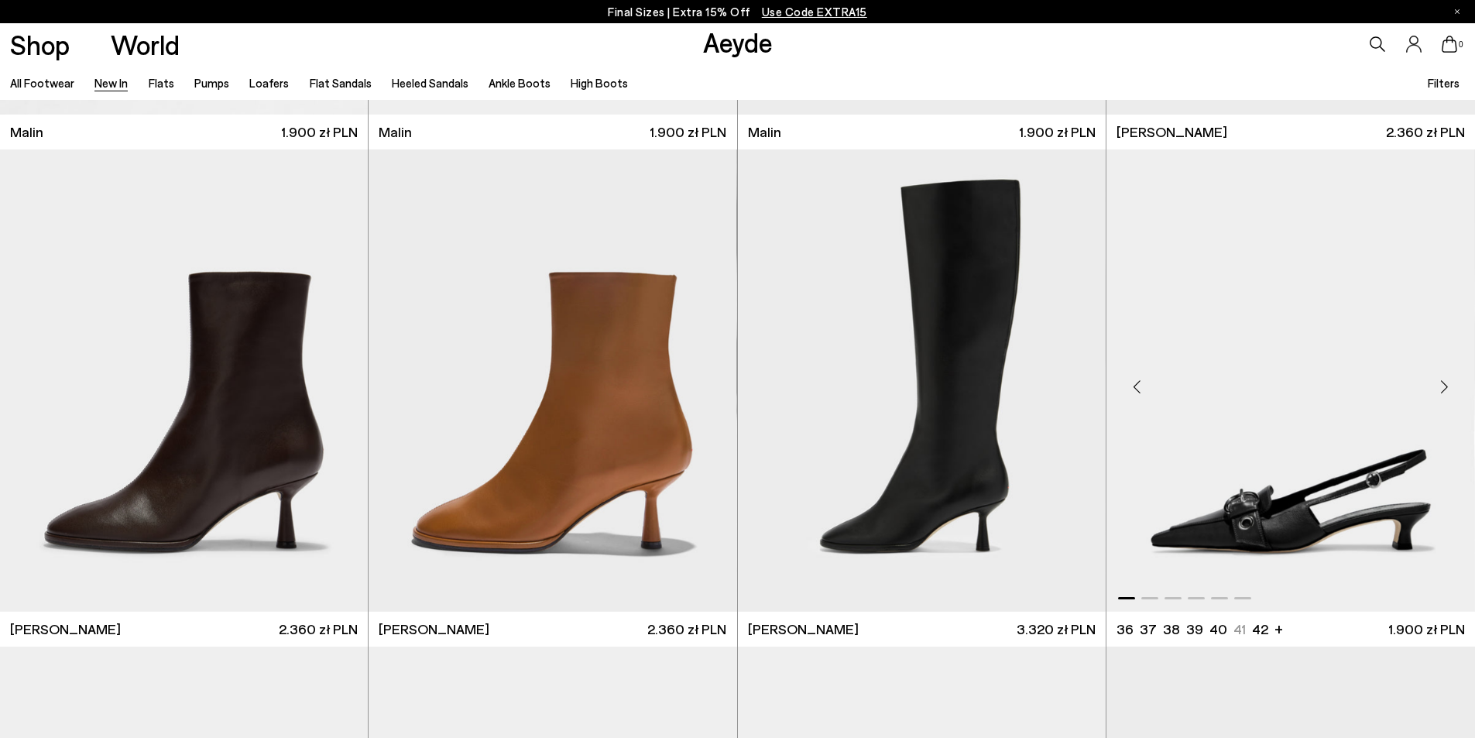
click at [1438, 407] on div "Next slide" at bounding box center [1444, 387] width 46 height 46
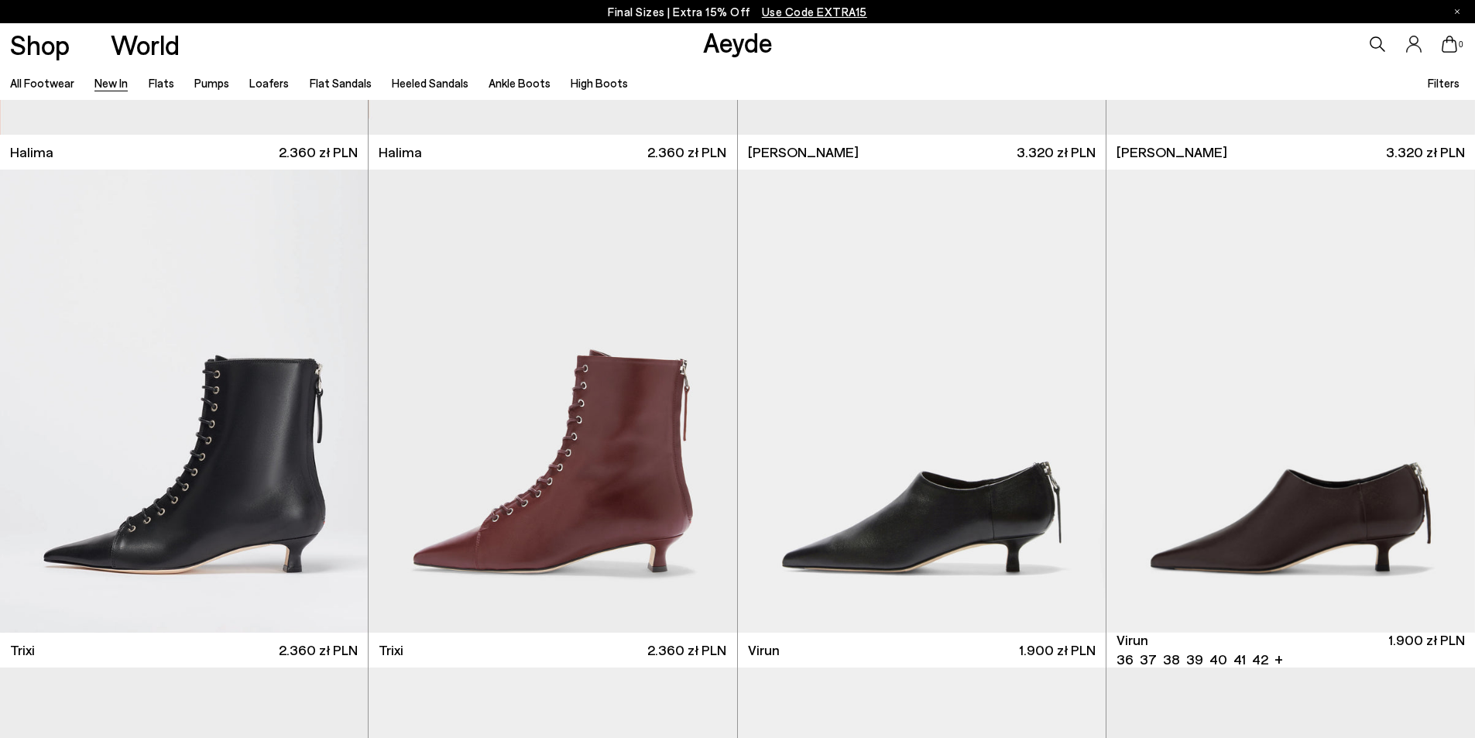
scroll to position [7045, 0]
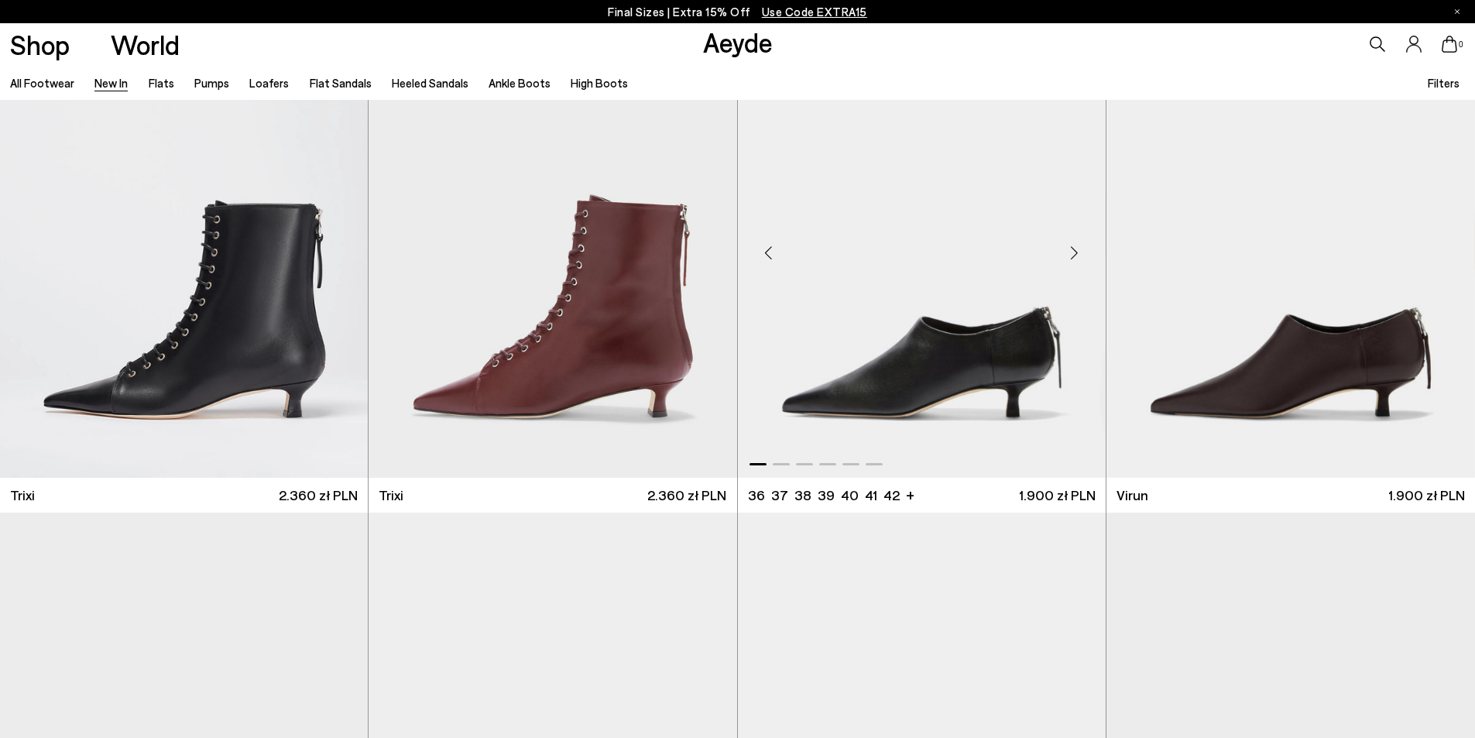
click at [1070, 263] on div "Next slide" at bounding box center [1074, 252] width 46 height 46
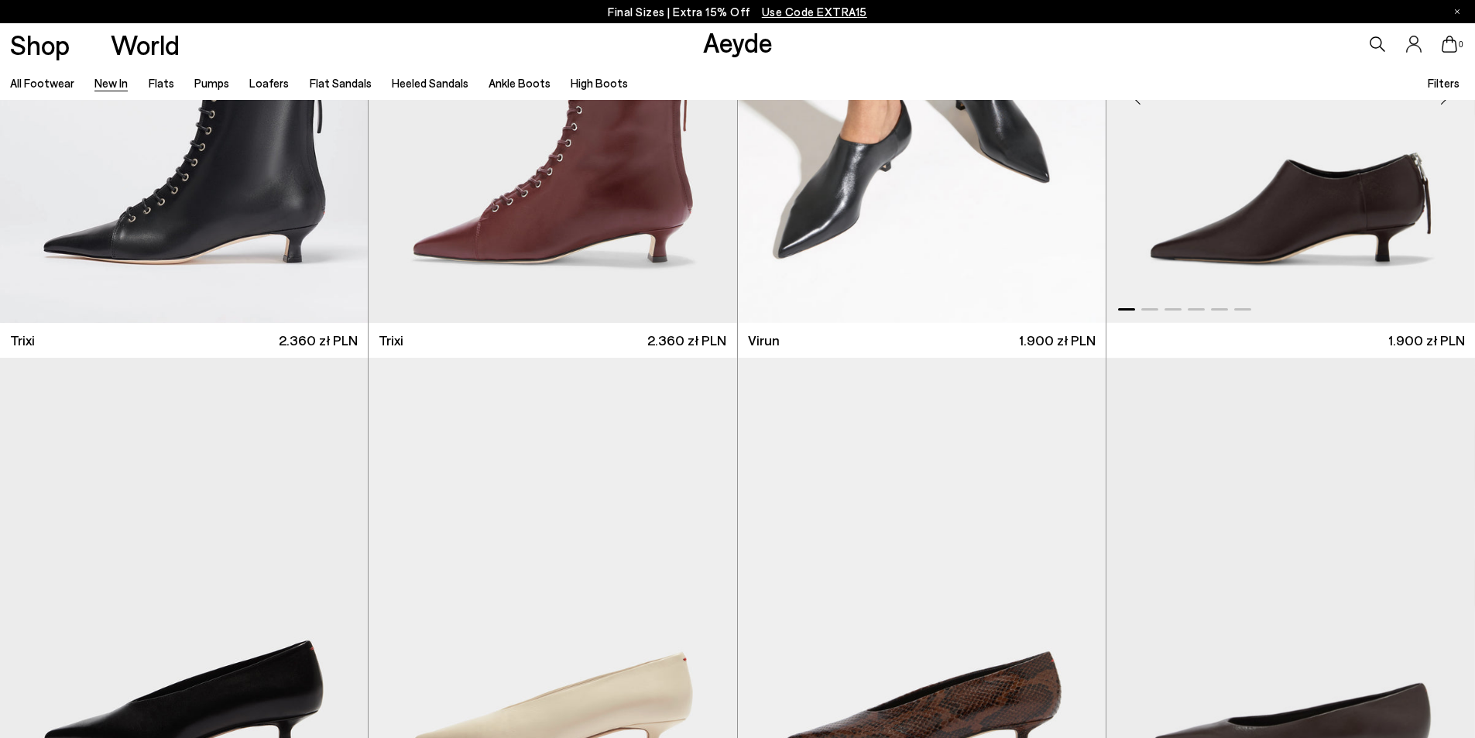
scroll to position [7433, 0]
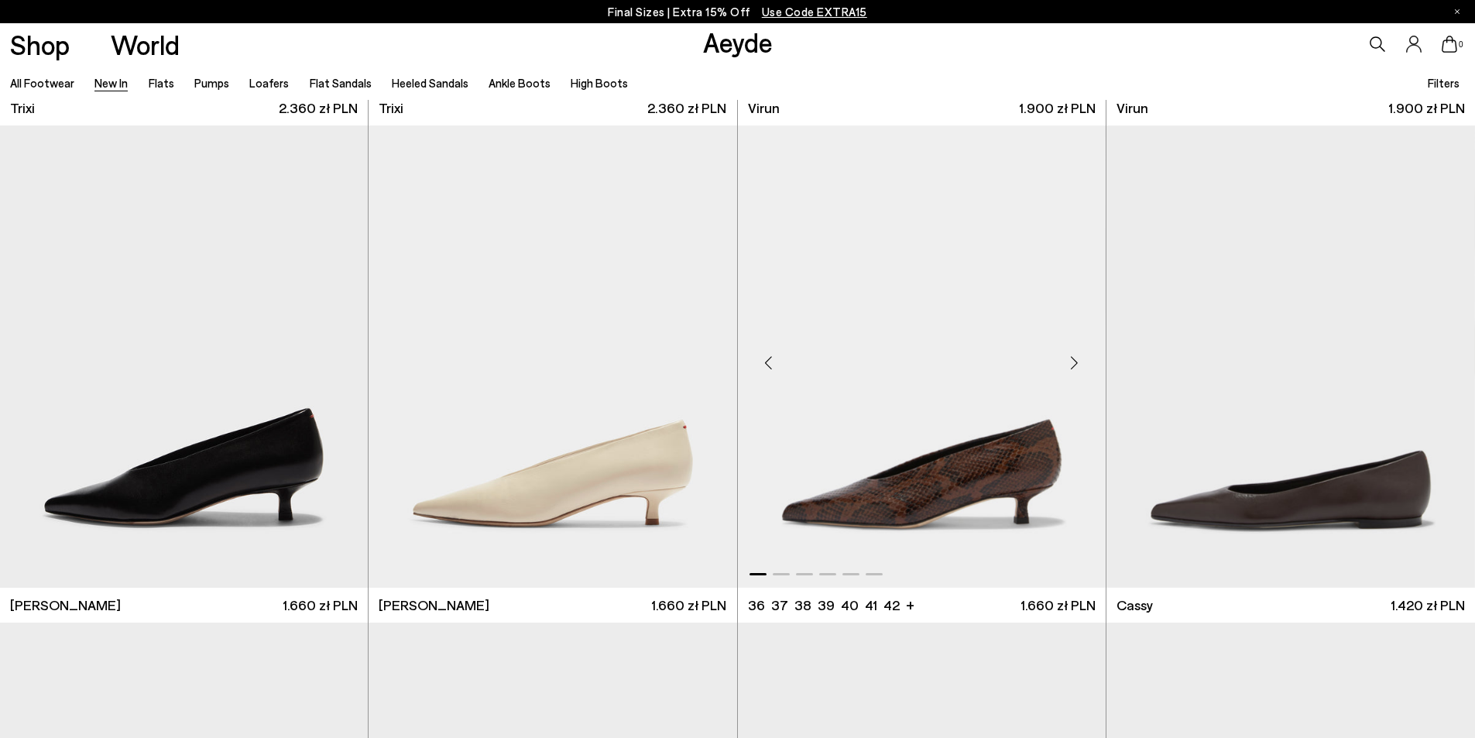
click at [1074, 372] on div "Next slide" at bounding box center [1074, 362] width 46 height 46
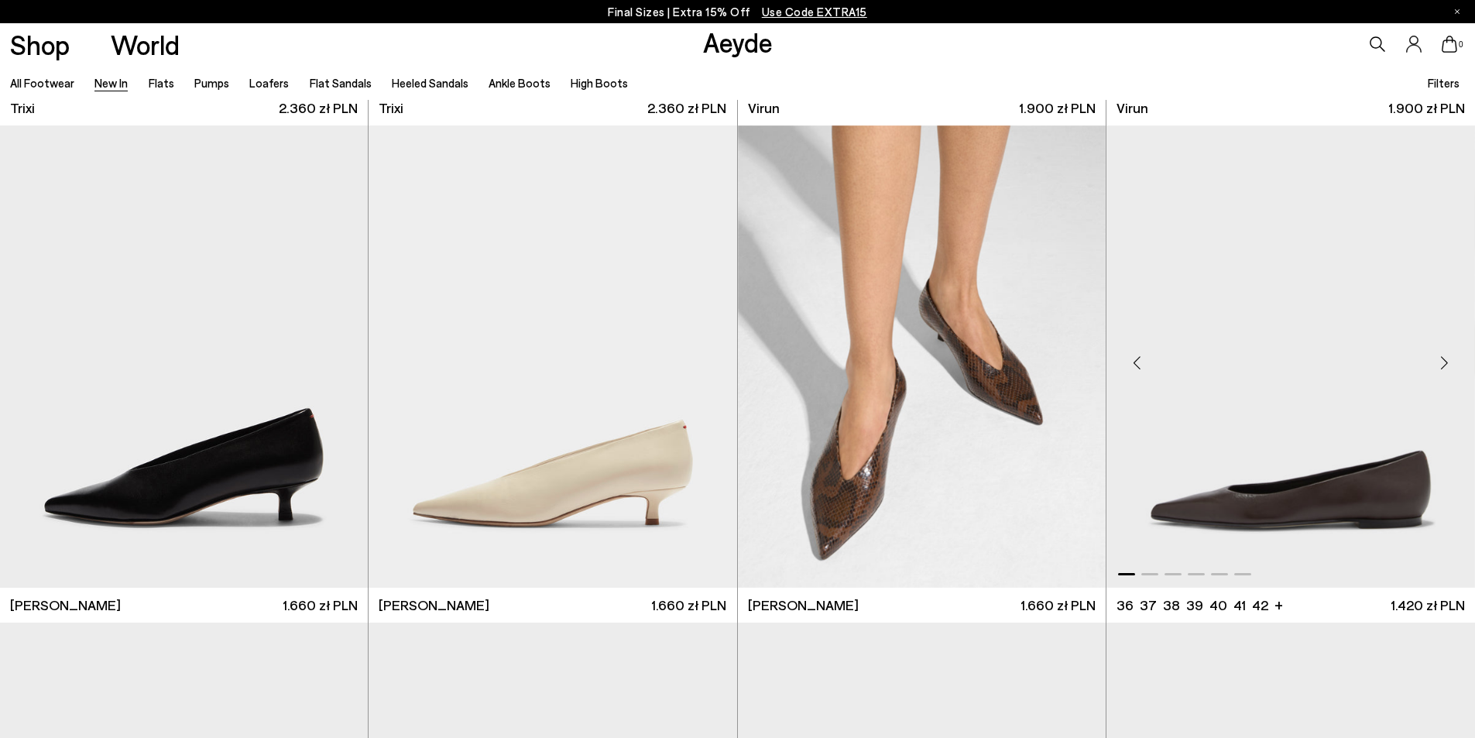
click at [1442, 382] on div "Next slide" at bounding box center [1444, 362] width 46 height 46
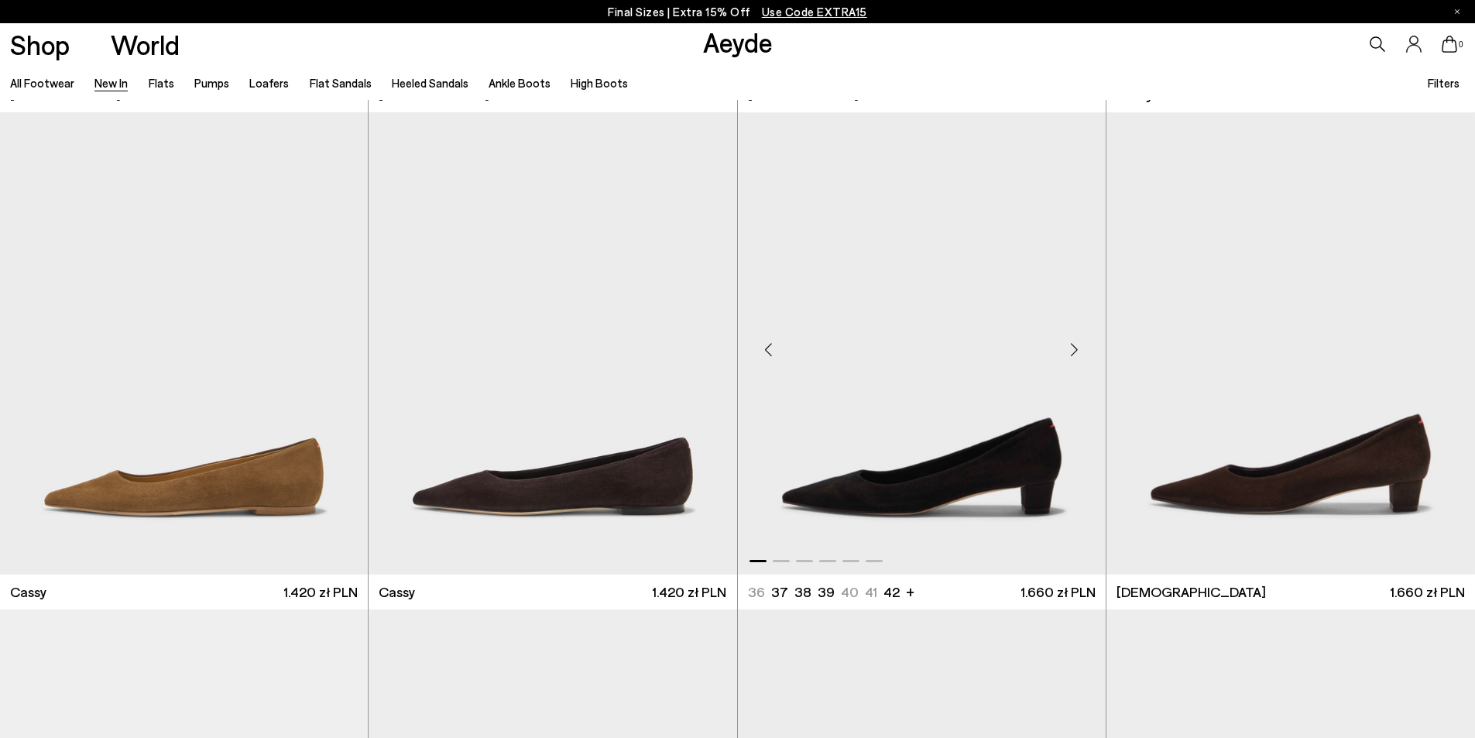
scroll to position [7975, 0]
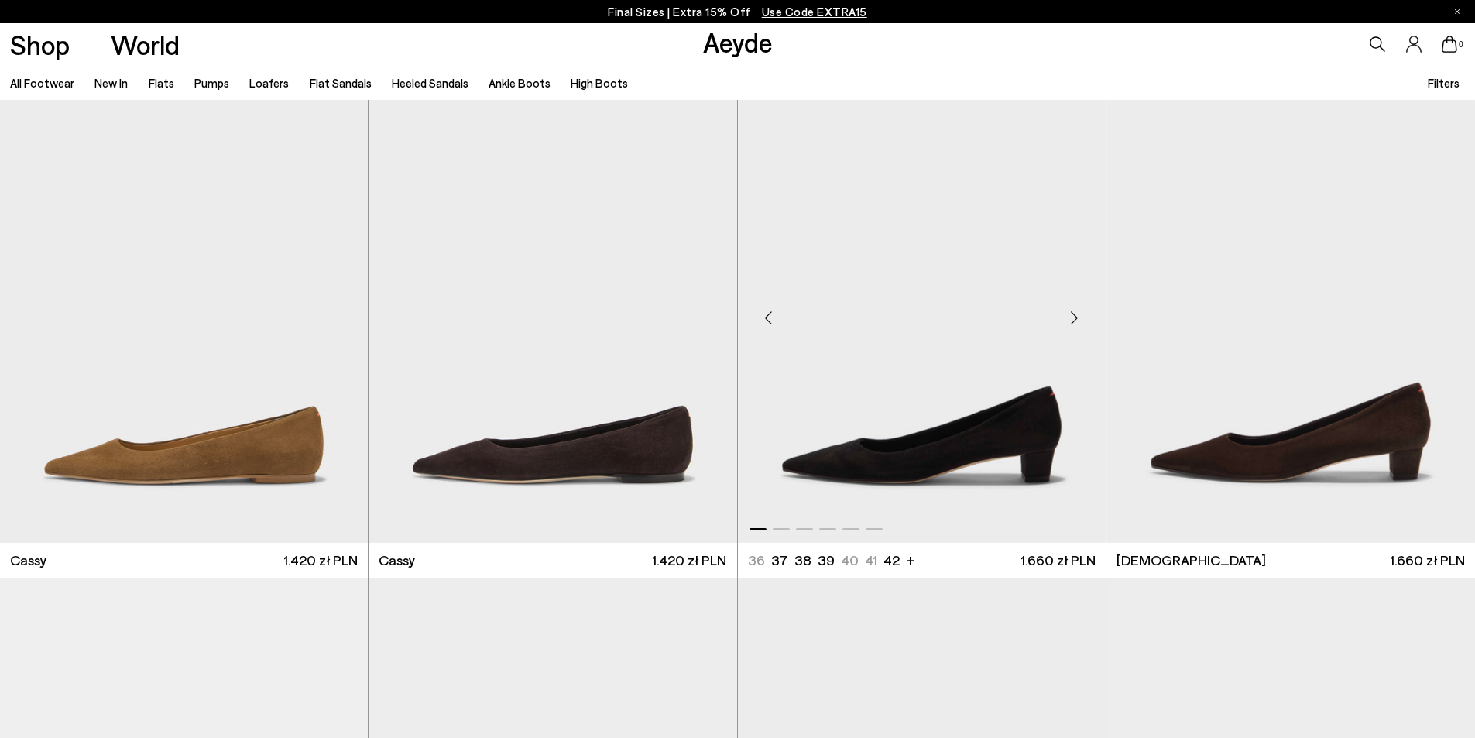
click at [1083, 321] on div "Next slide" at bounding box center [1074, 317] width 46 height 46
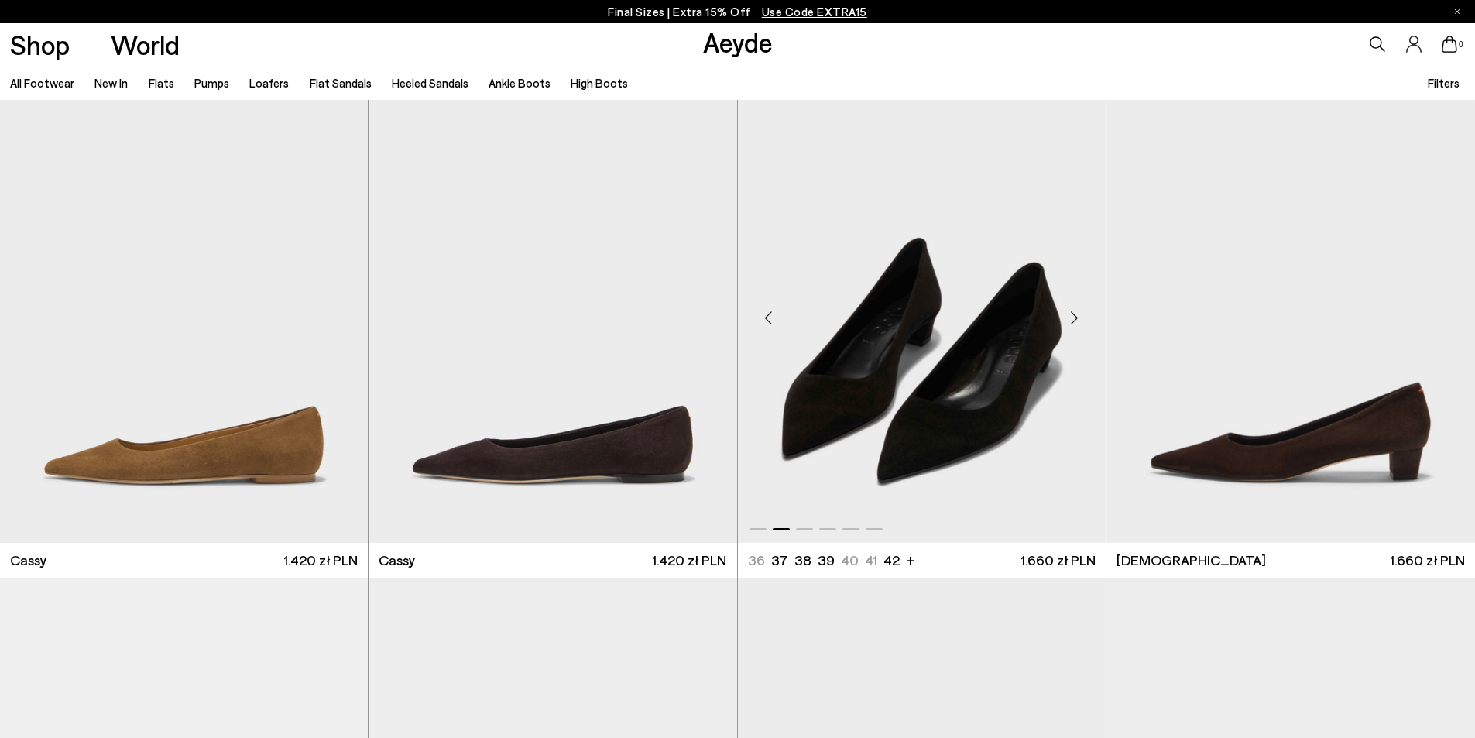
click at [1083, 321] on div "Next slide" at bounding box center [1074, 317] width 46 height 46
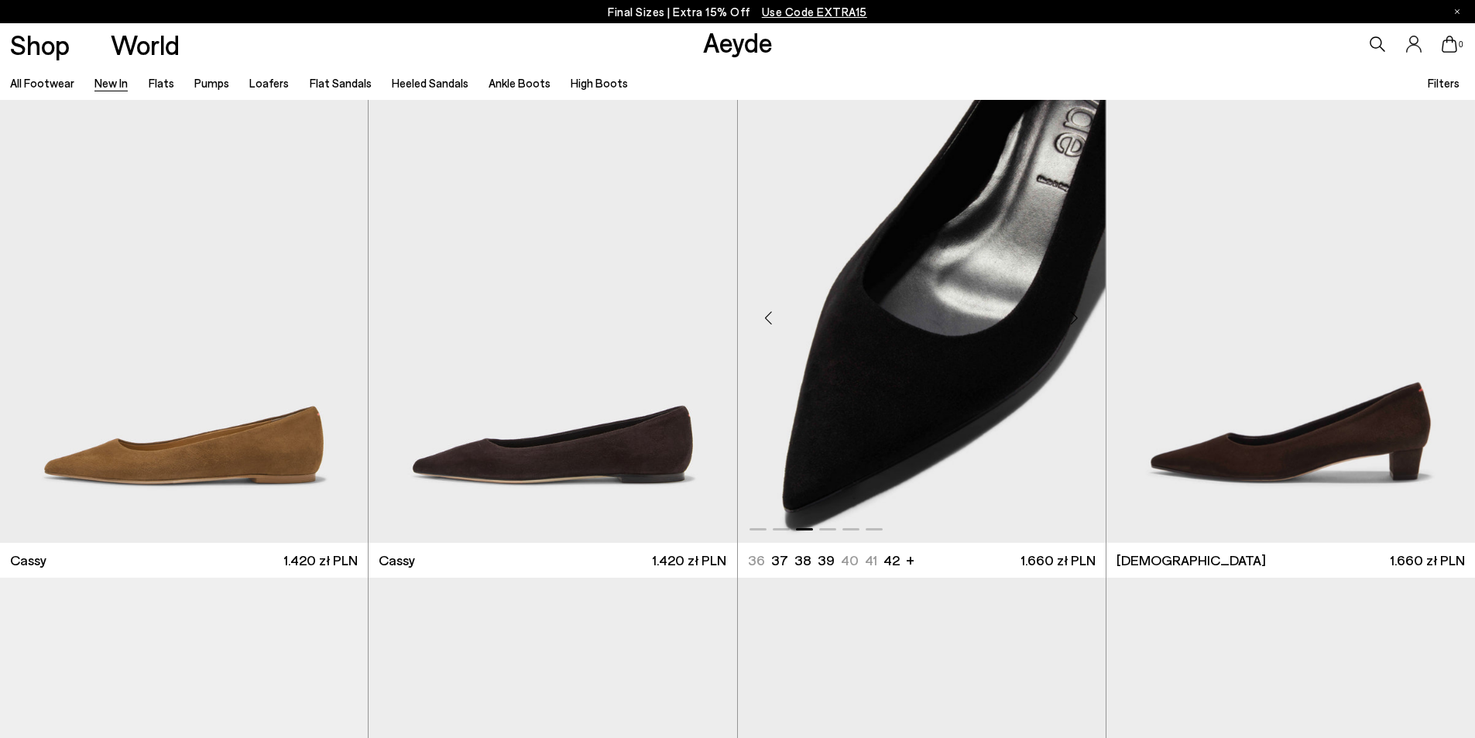
click at [1071, 336] on div "Next slide" at bounding box center [1074, 317] width 46 height 46
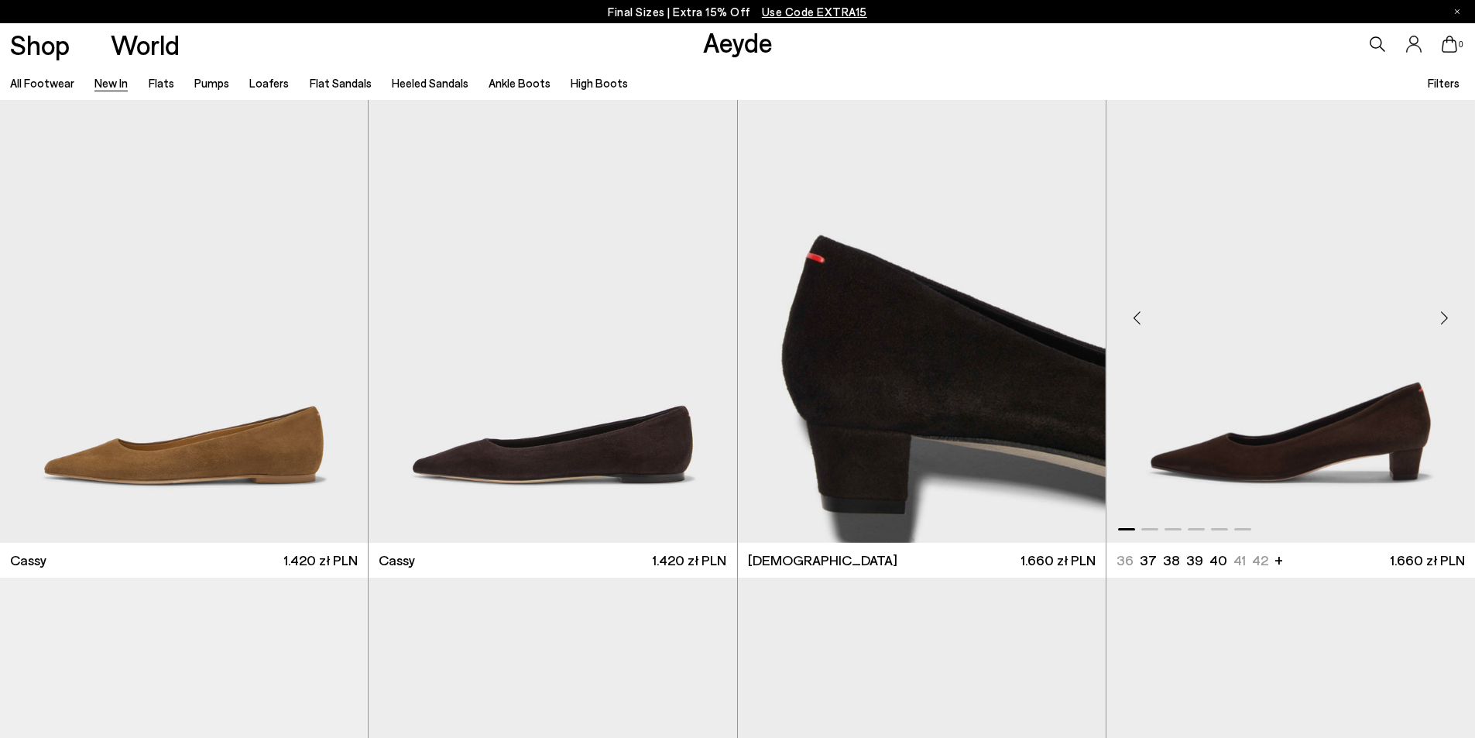
click at [1445, 332] on div "Next slide" at bounding box center [1444, 317] width 46 height 46
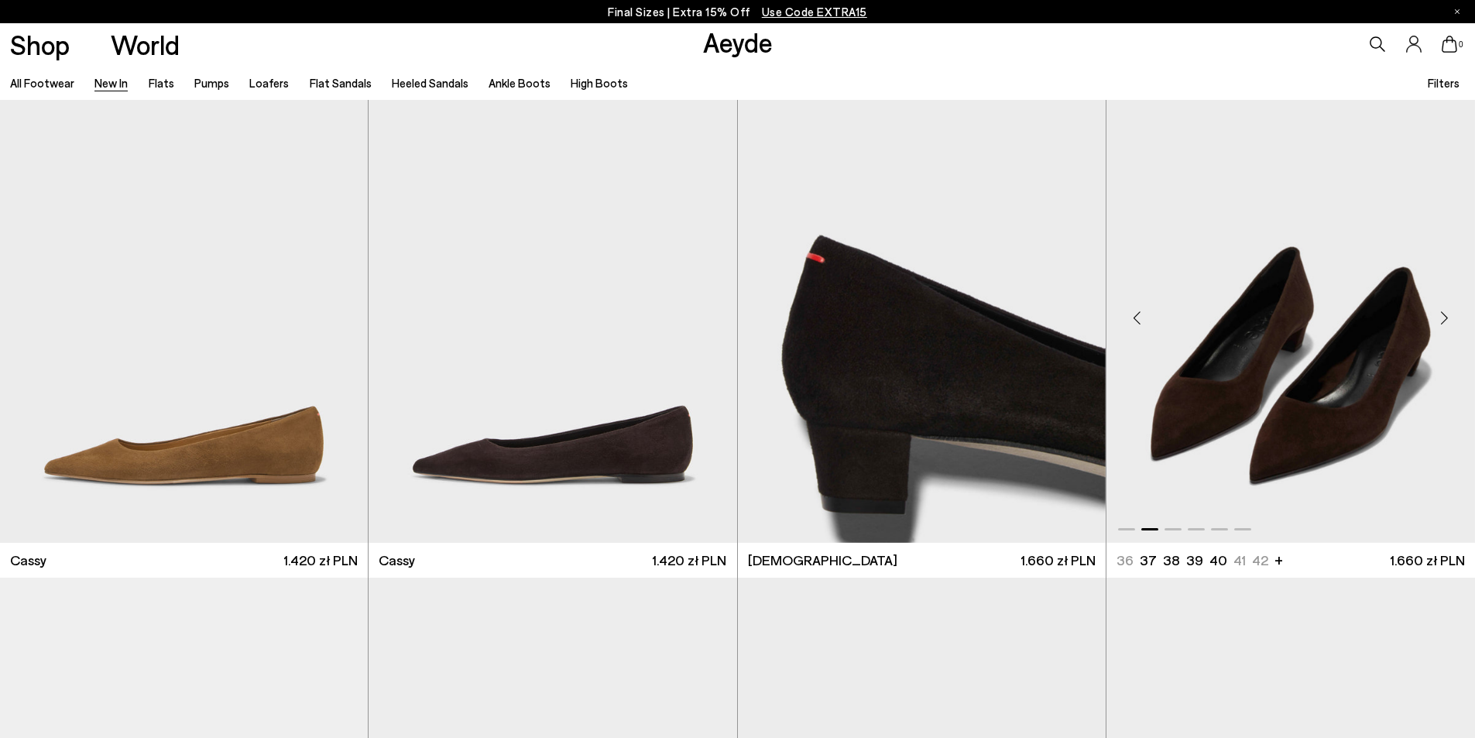
click at [1445, 332] on div "Next slide" at bounding box center [1444, 317] width 46 height 46
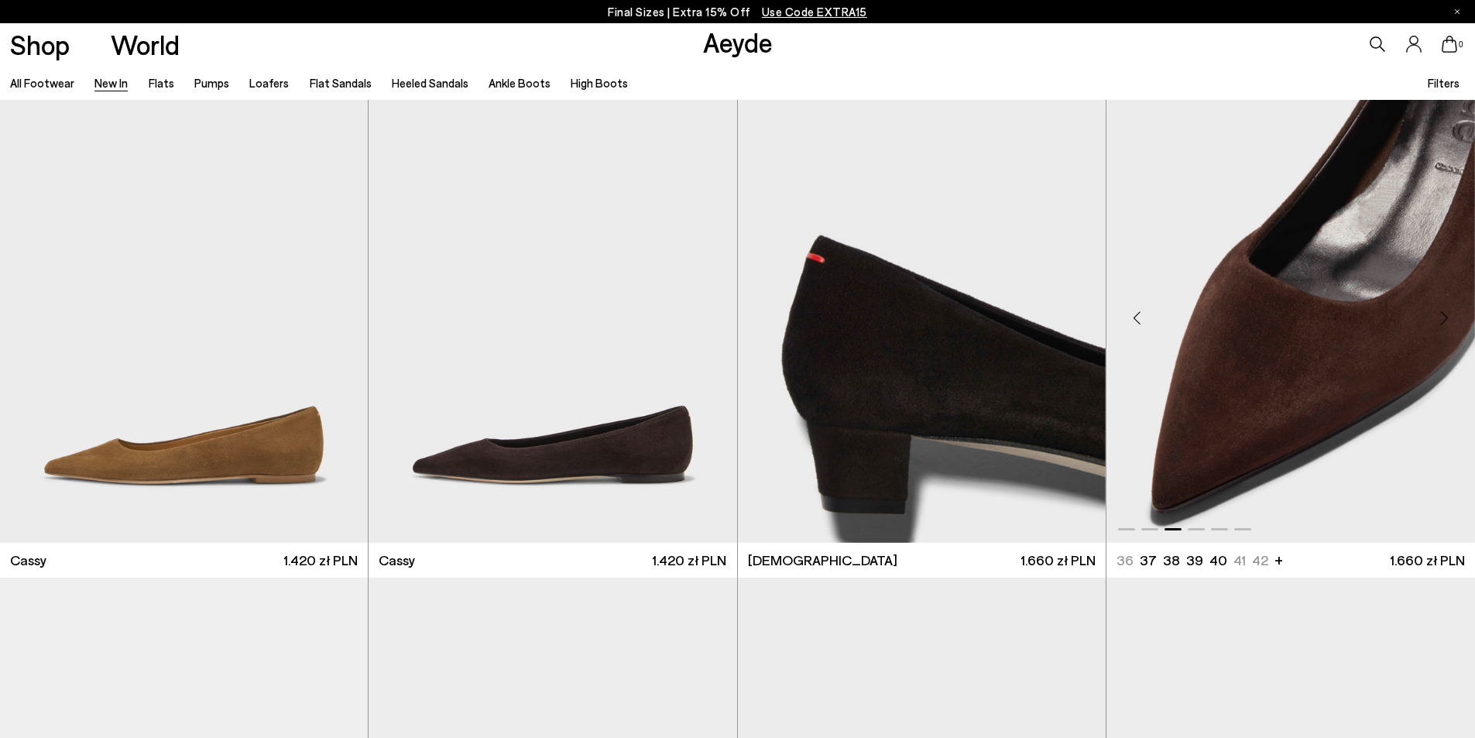
click at [1445, 332] on div "Next slide" at bounding box center [1444, 317] width 46 height 46
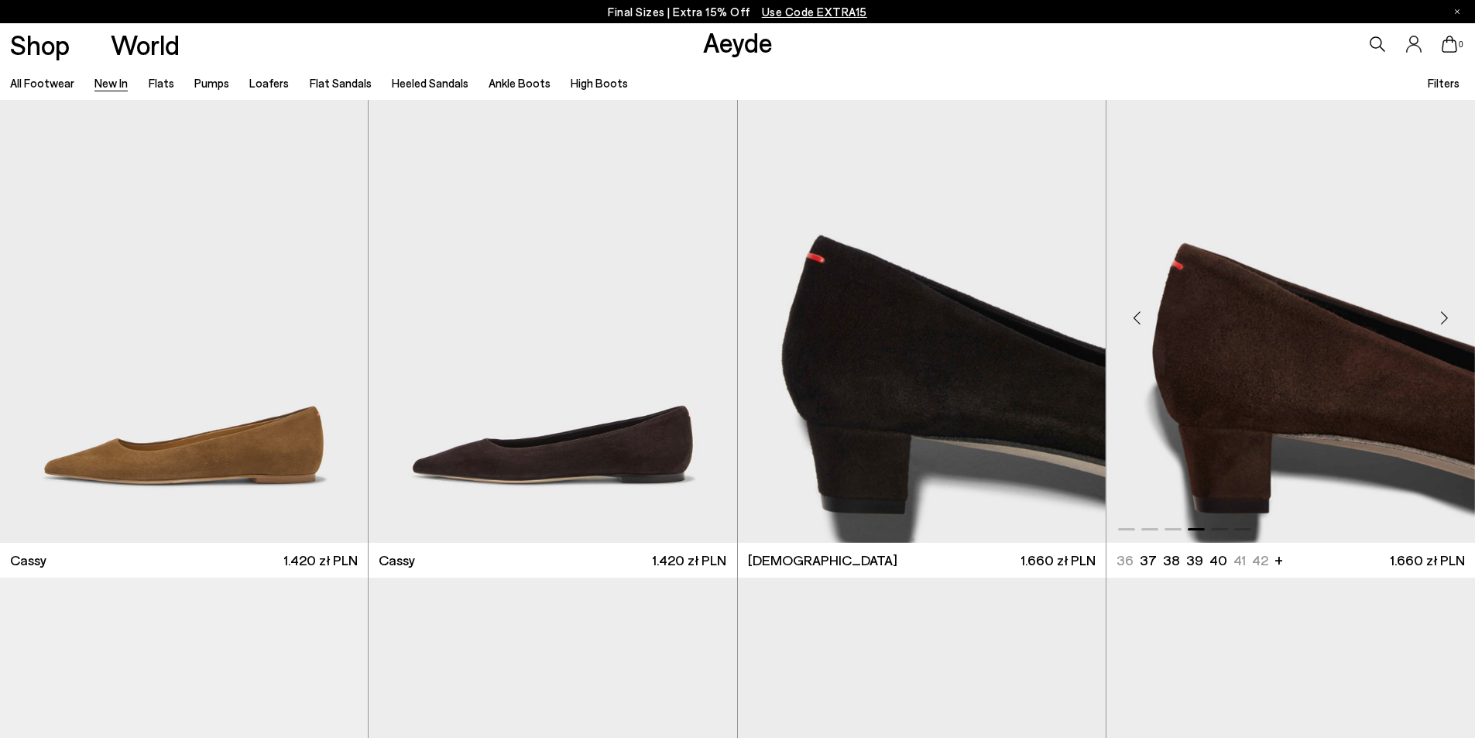
click at [1445, 332] on div "Next slide" at bounding box center [1444, 317] width 46 height 46
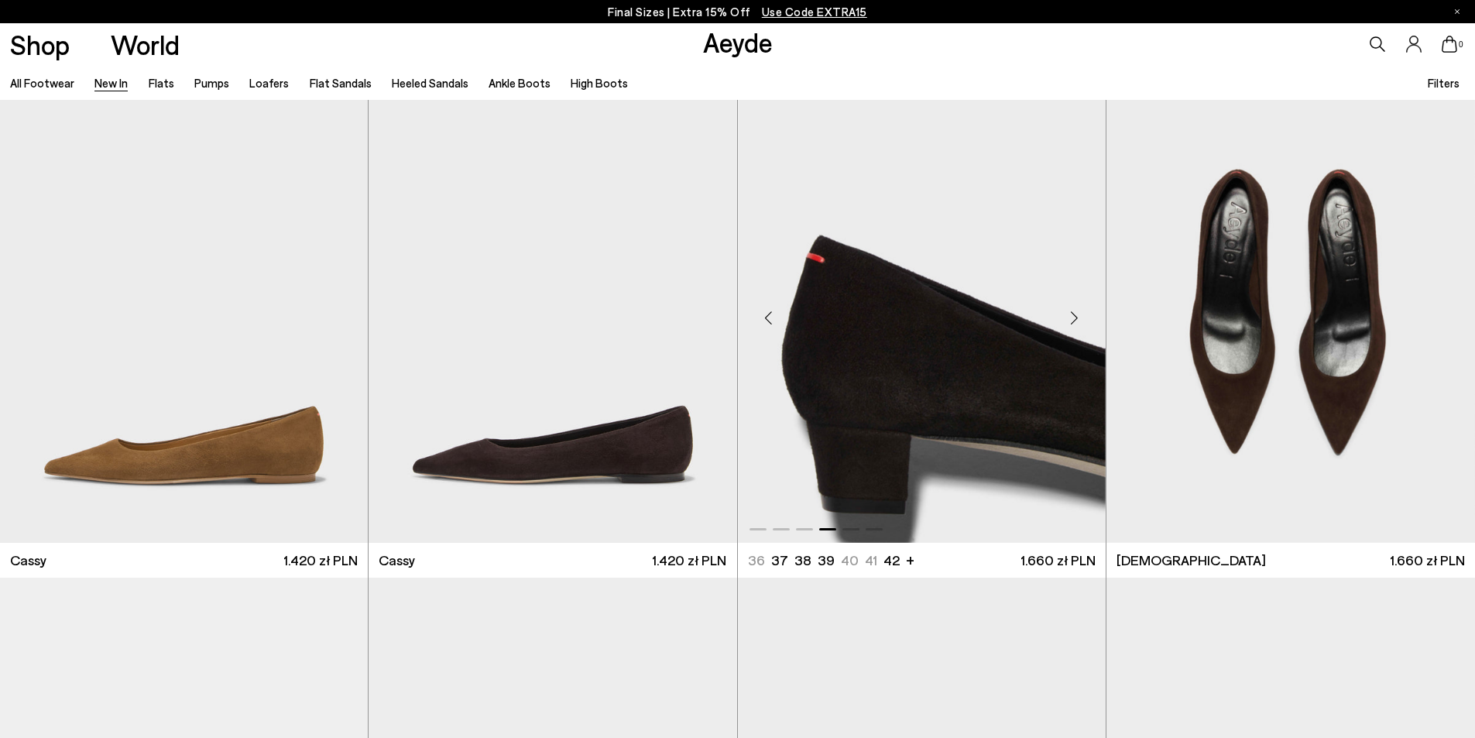
click at [994, 358] on img "4 / 6" at bounding box center [922, 312] width 368 height 462
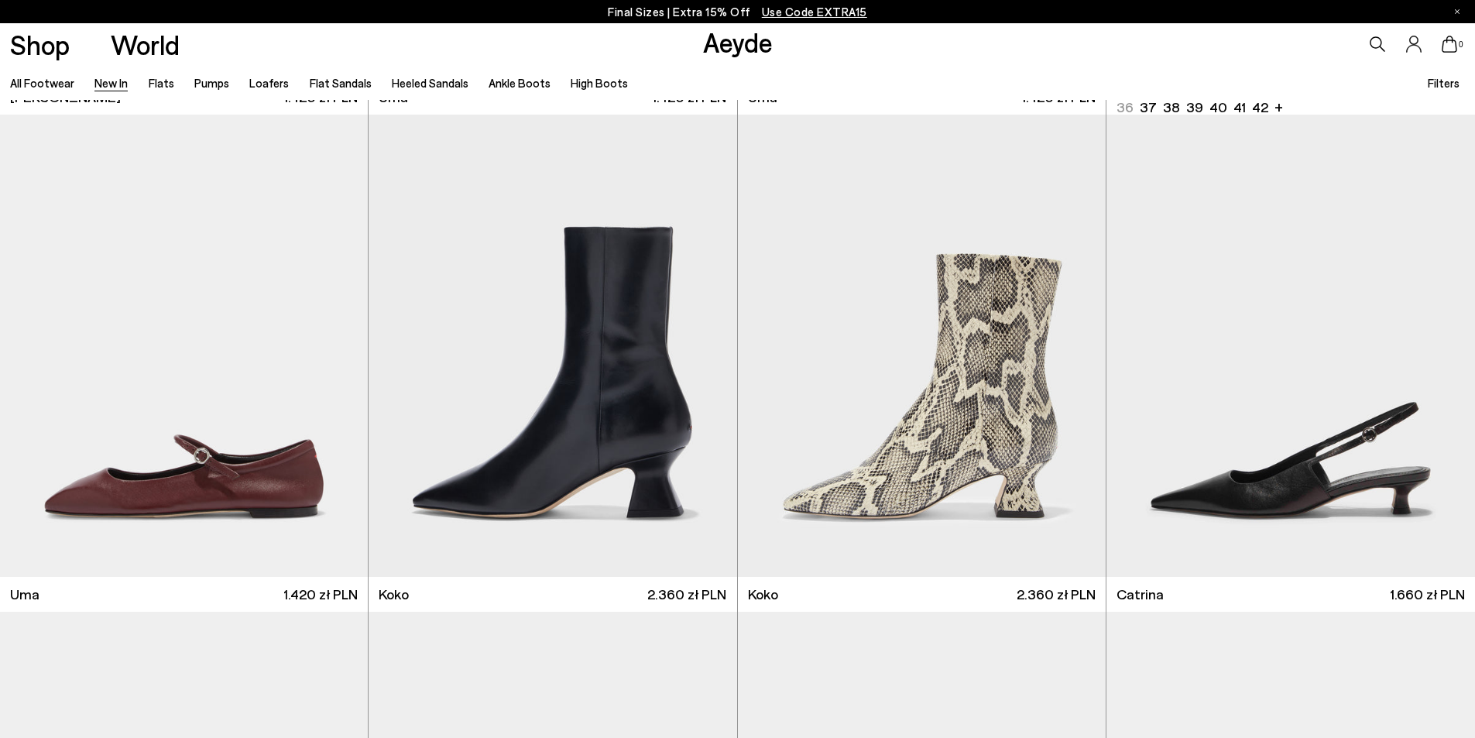
scroll to position [9446, 0]
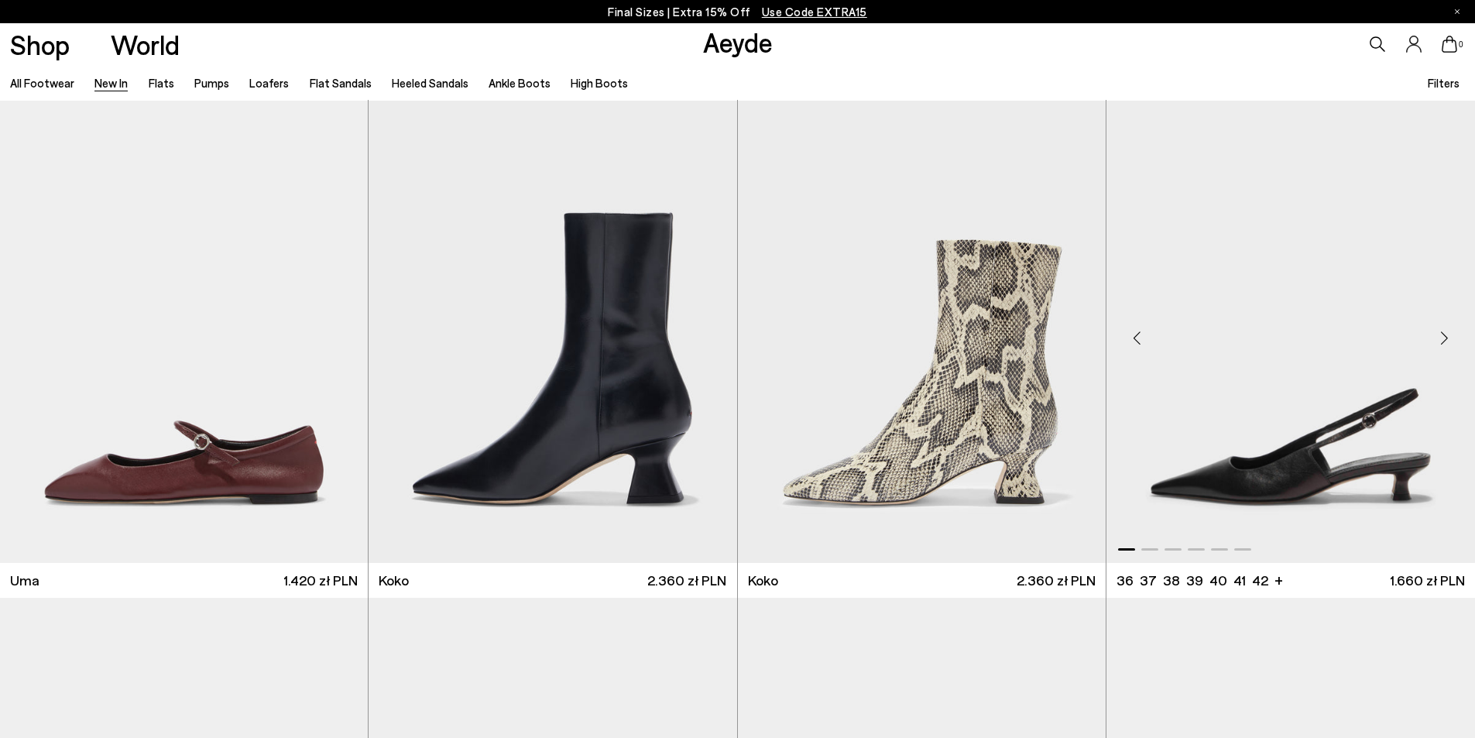
click at [1437, 363] on img "1 / 6" at bounding box center [1290, 332] width 369 height 462
click at [1393, 476] on img "1 / 6" at bounding box center [1290, 332] width 369 height 462
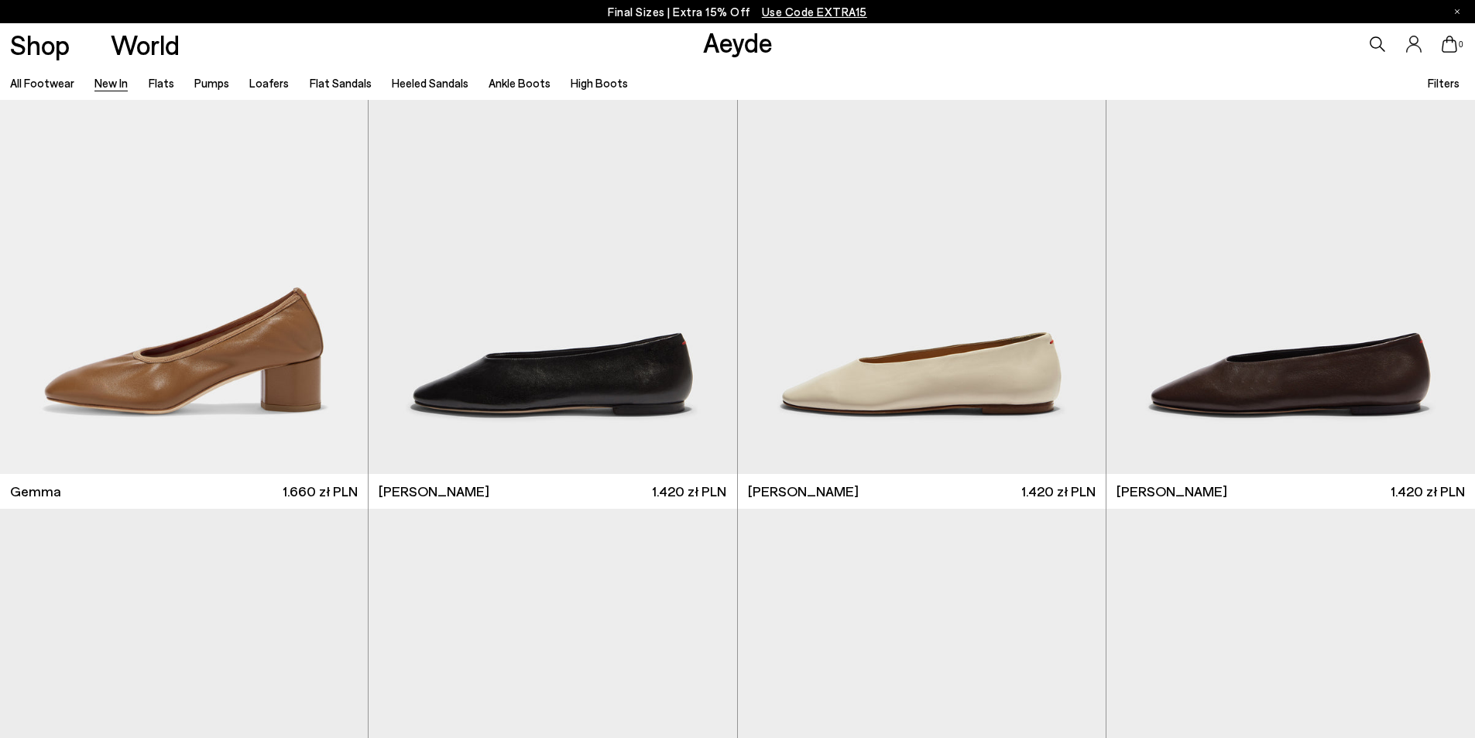
scroll to position [10530, 0]
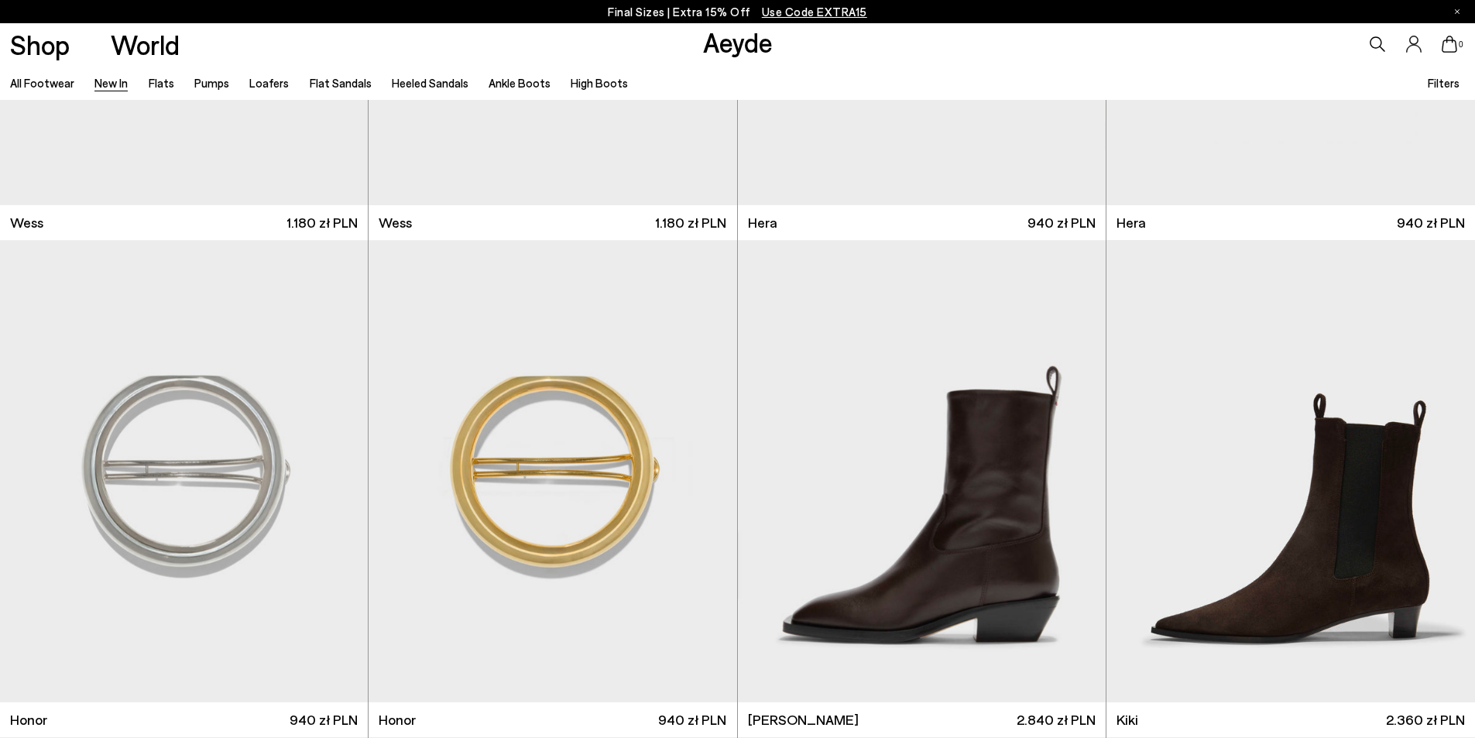
scroll to position [10839, 0]
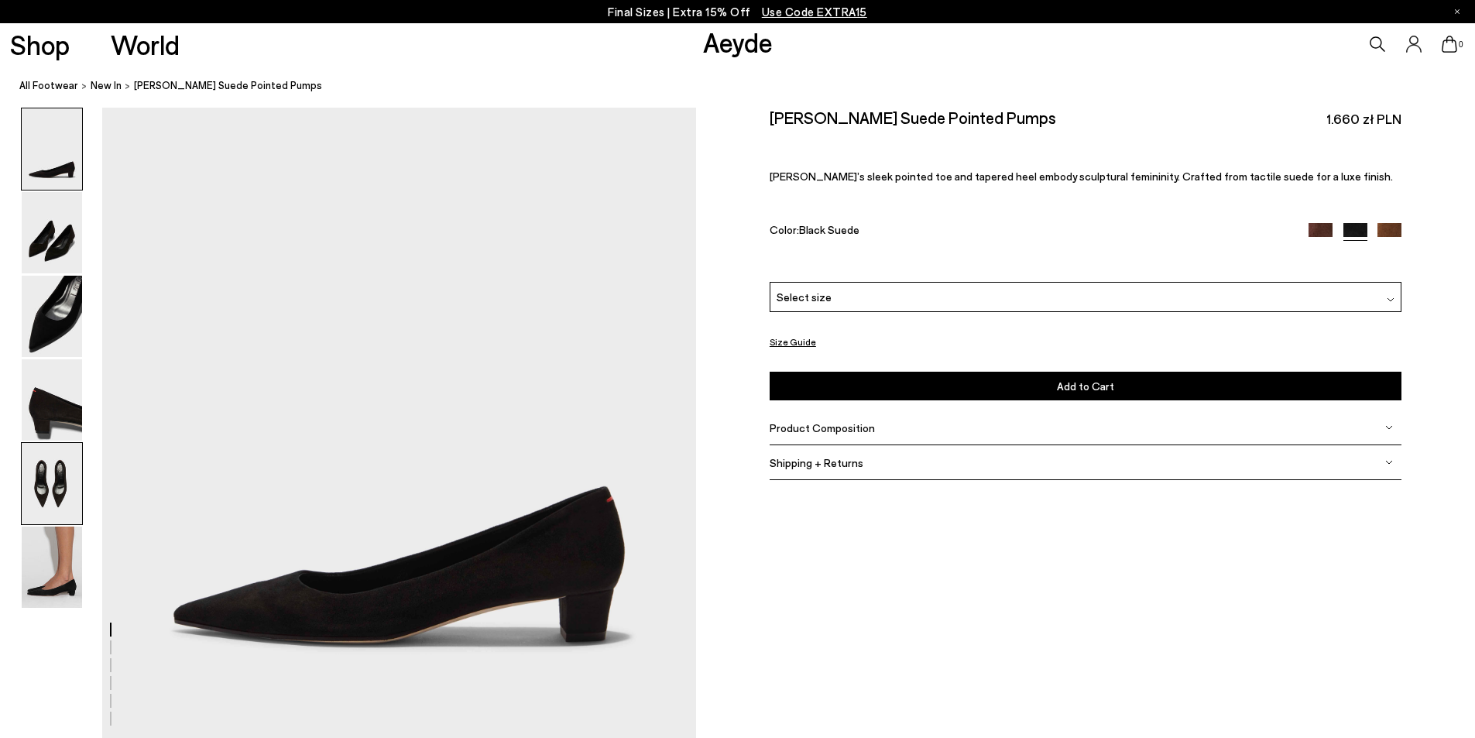
click at [46, 483] on img at bounding box center [52, 483] width 60 height 81
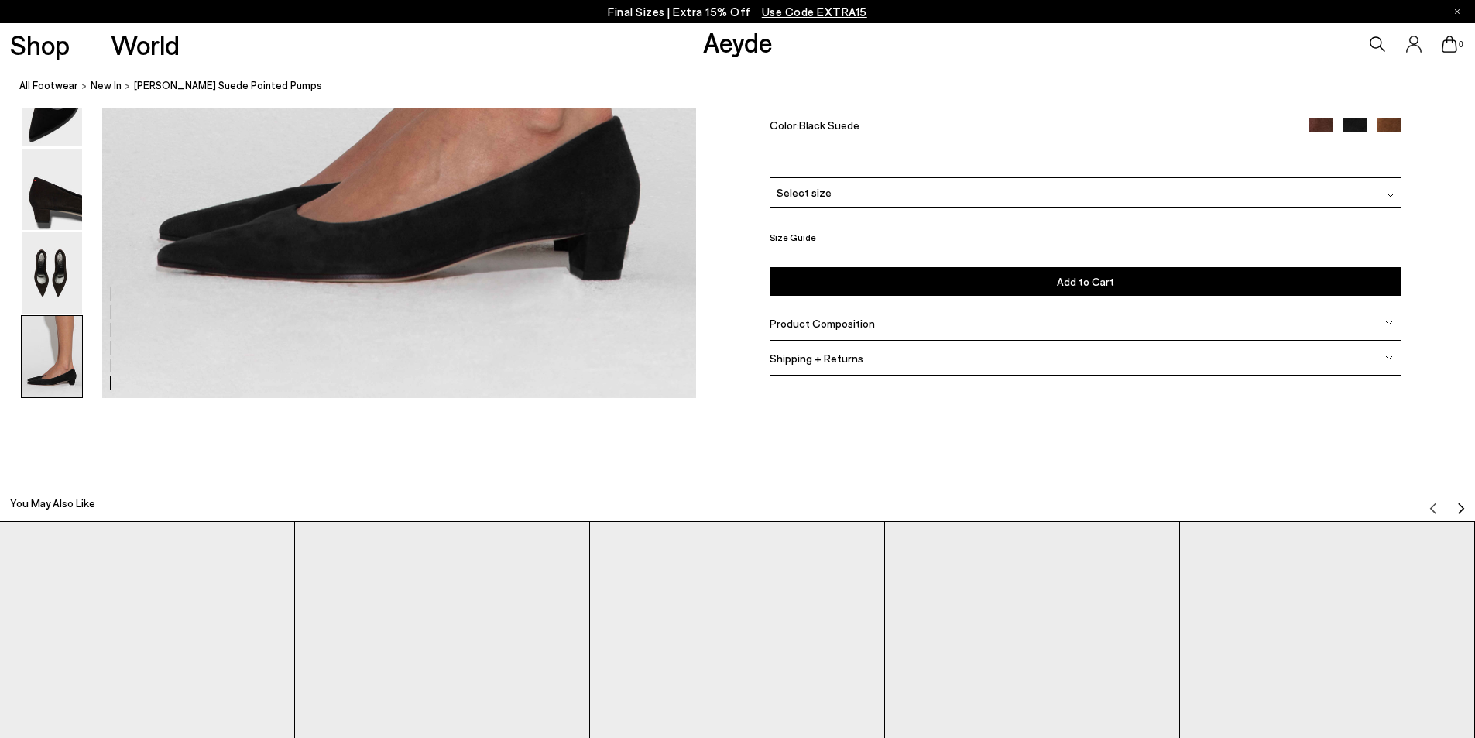
scroll to position [4021, 0]
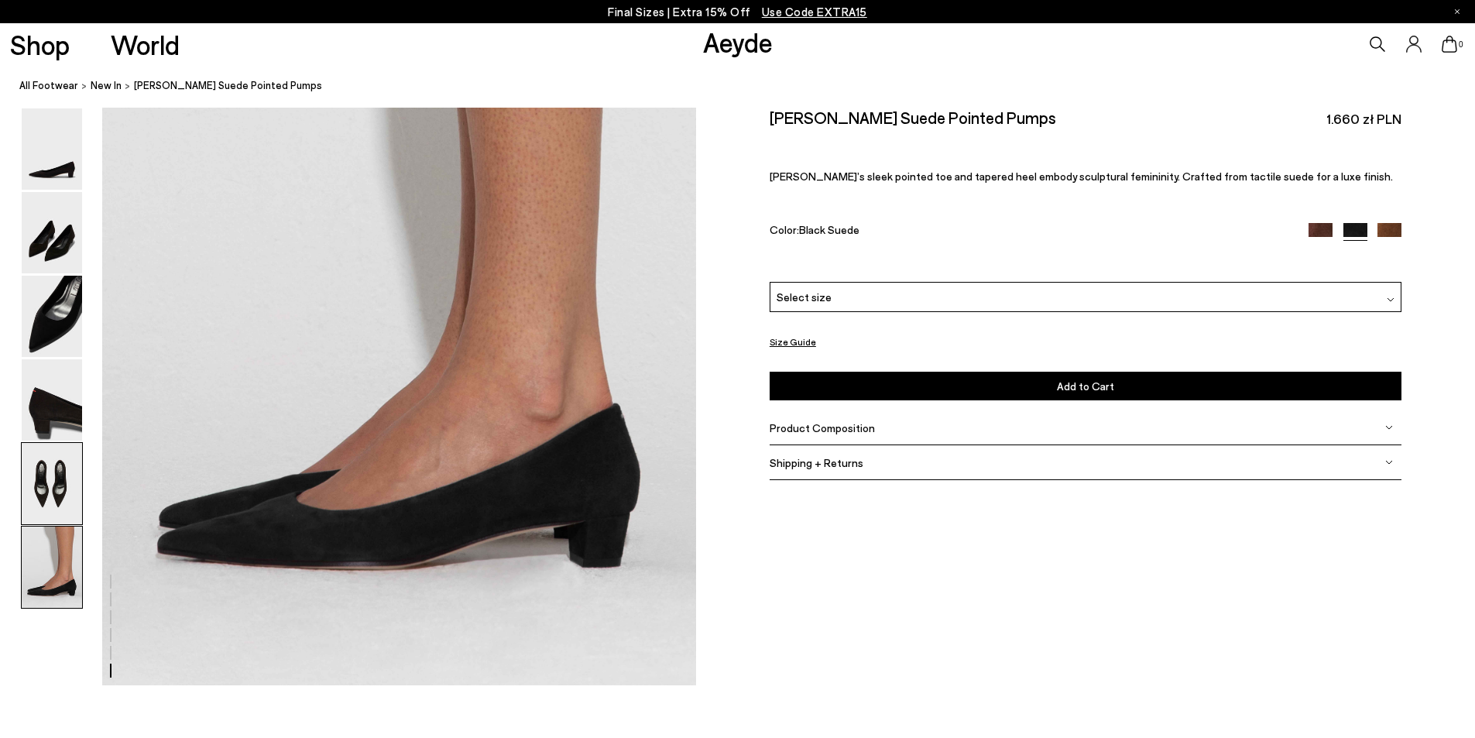
click at [37, 480] on img at bounding box center [52, 483] width 60 height 81
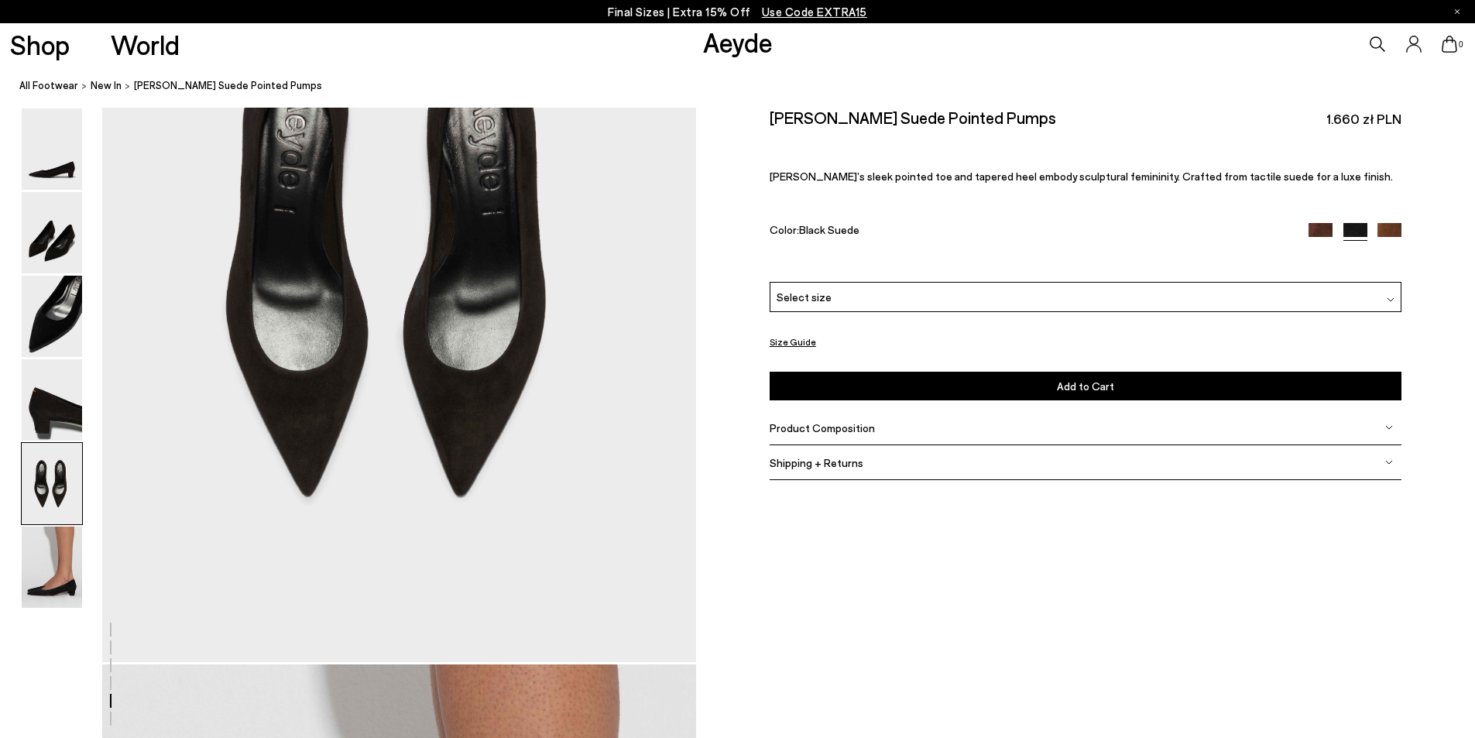
scroll to position [3015, 0]
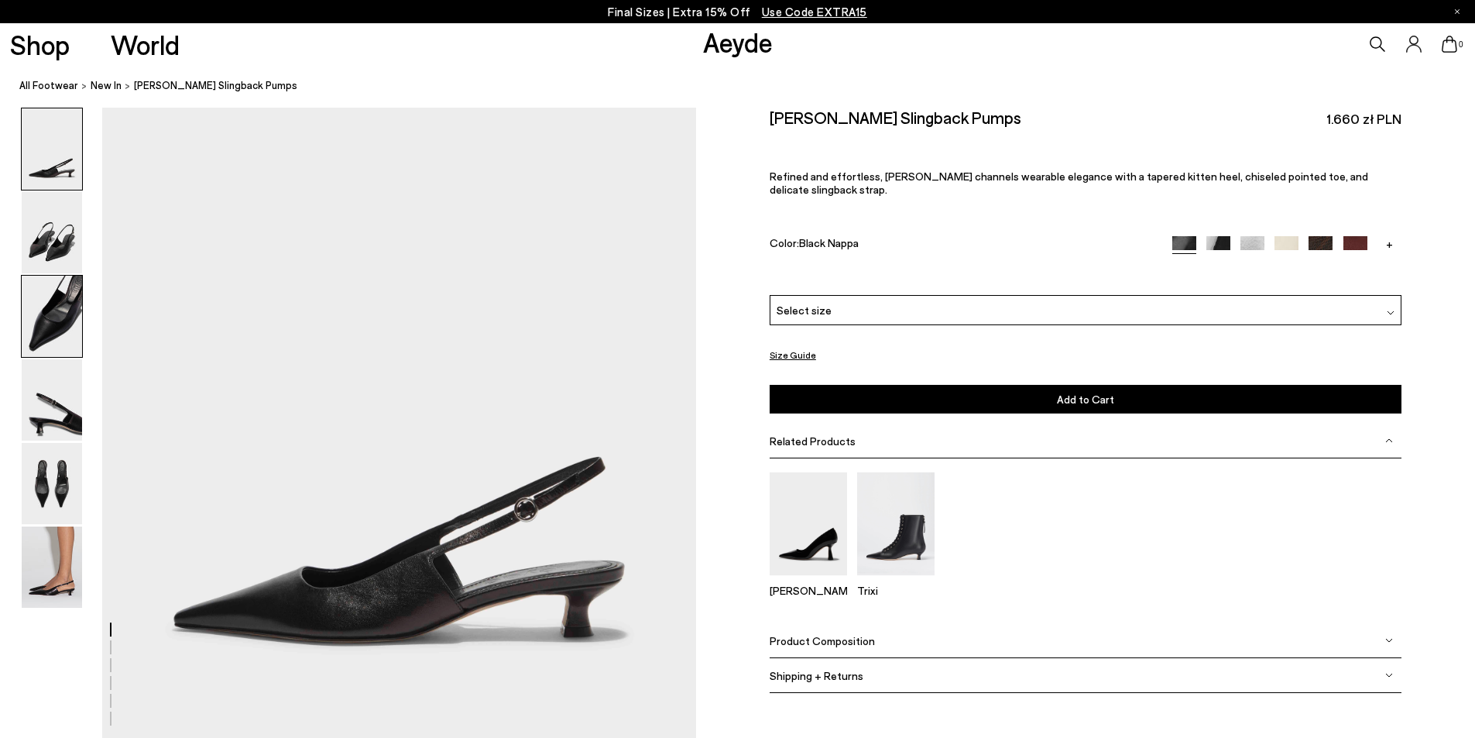
click at [45, 315] on img at bounding box center [52, 316] width 60 height 81
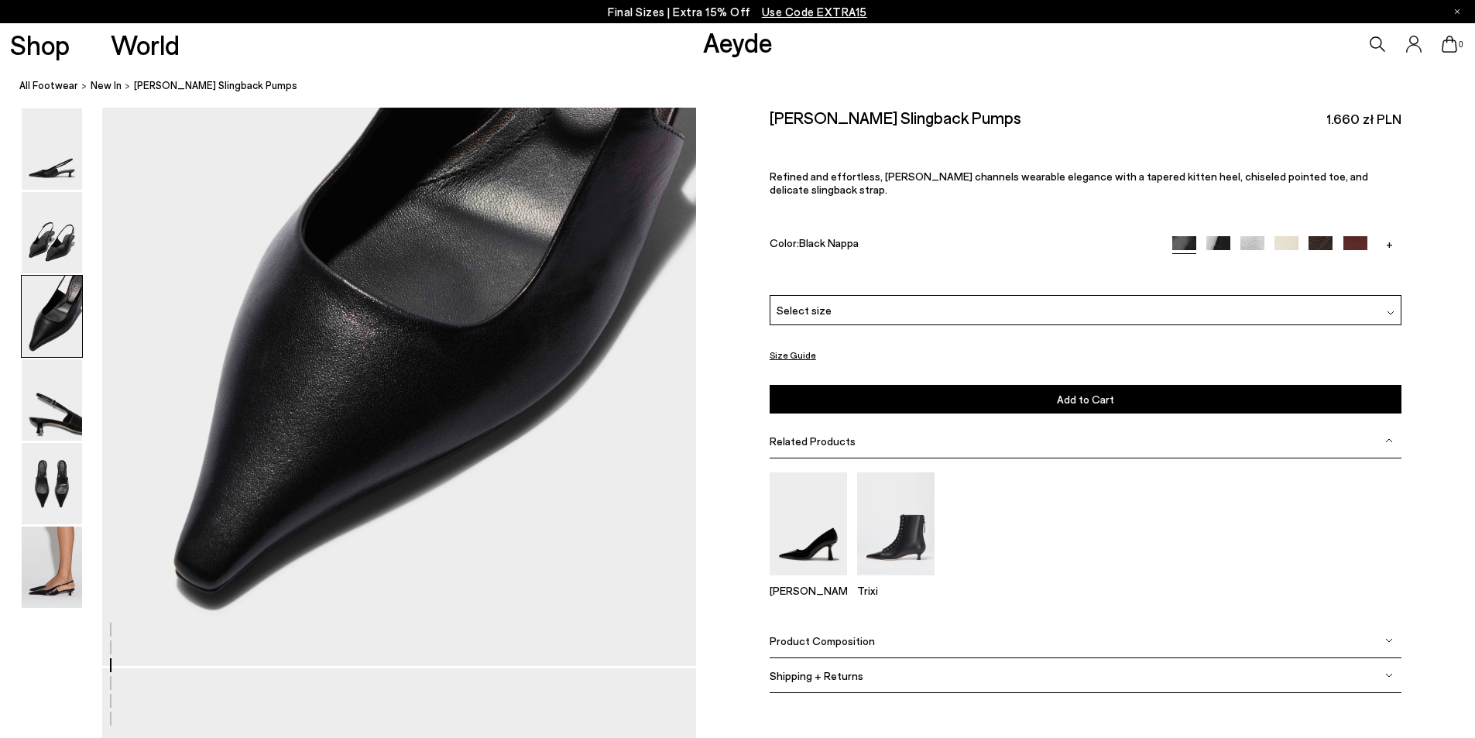
scroll to position [1660, 0]
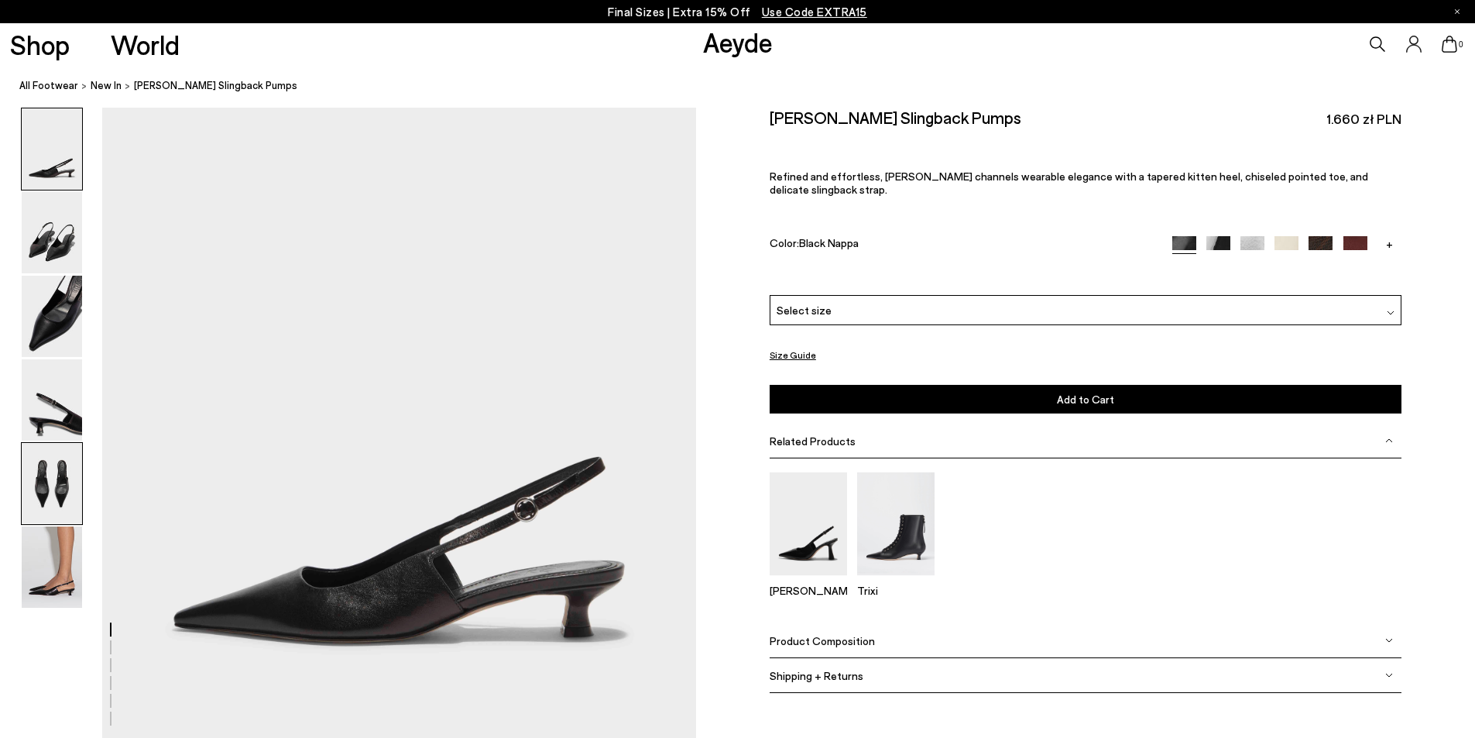
click at [39, 466] on img at bounding box center [52, 483] width 60 height 81
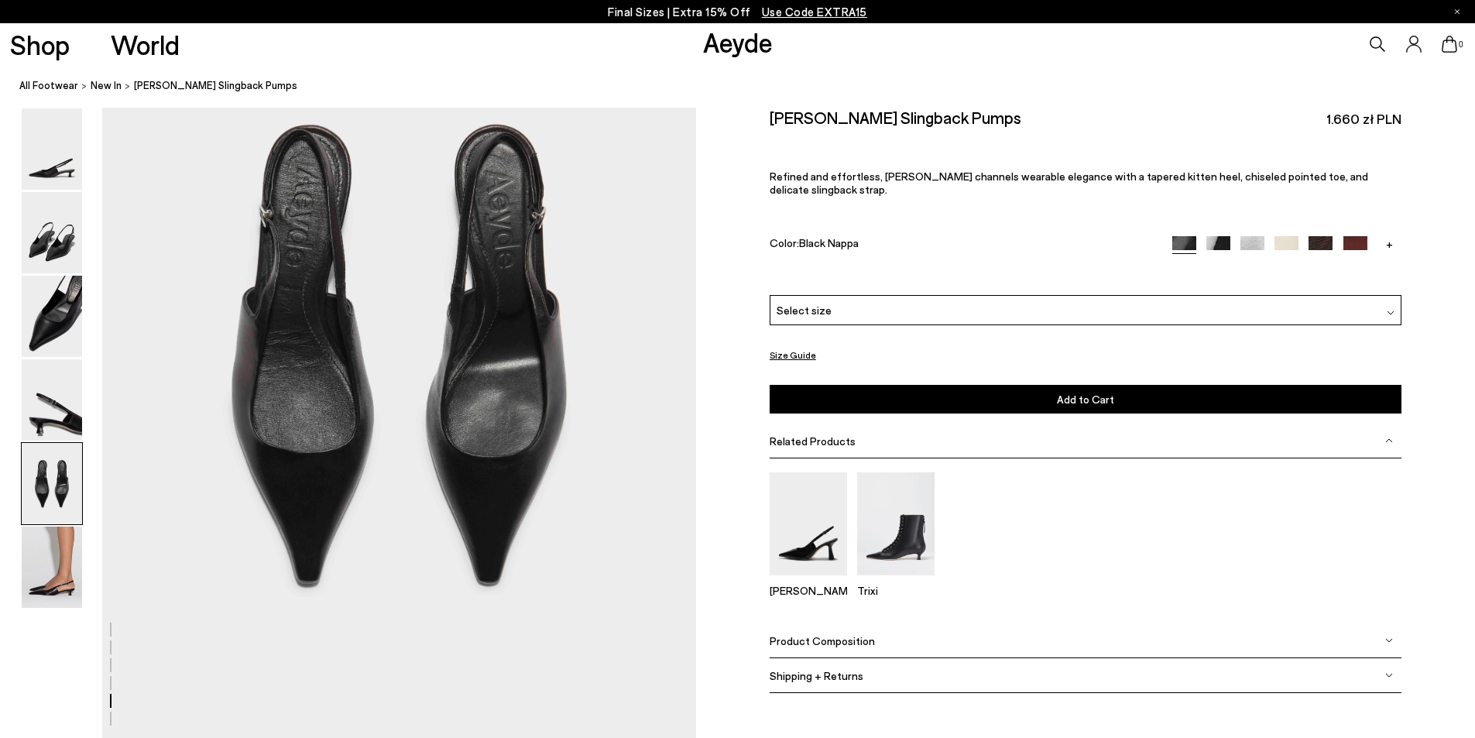
scroll to position [3170, 0]
